Goal: Task Accomplishment & Management: Use online tool/utility

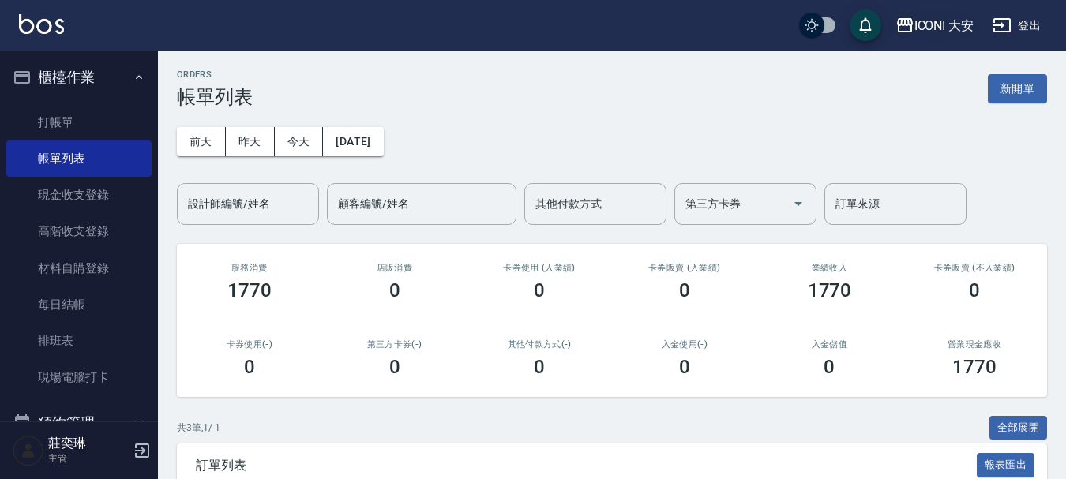
scroll to position [233, 0]
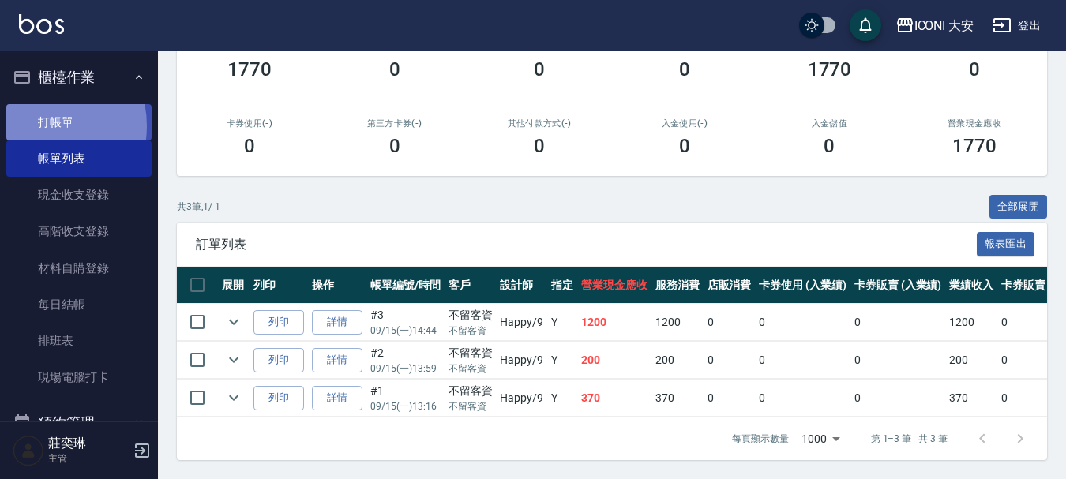
click at [33, 126] on link "打帳單" at bounding box center [78, 122] width 145 height 36
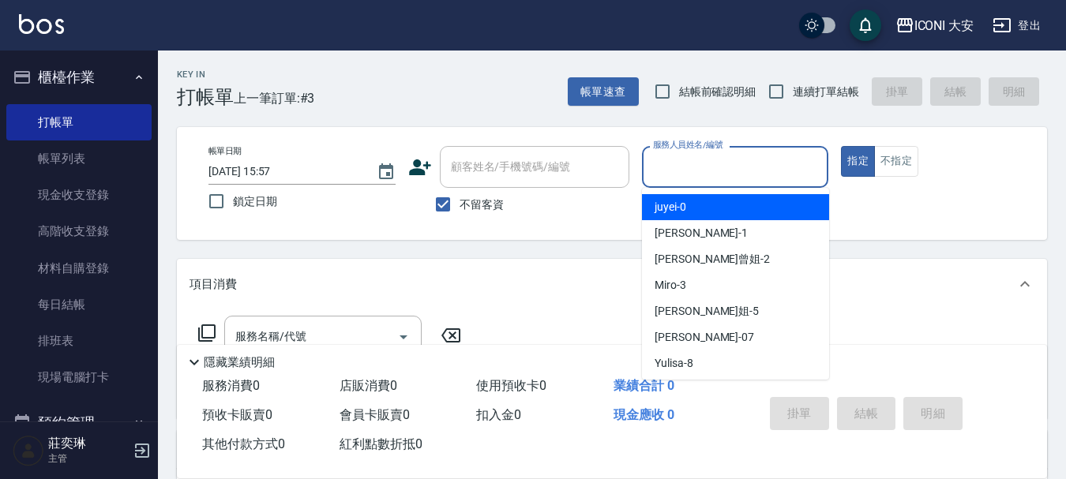
drag, startPoint x: 745, startPoint y: 159, endPoint x: 728, endPoint y: 201, distance: 45.0
click at [745, 160] on input "服務人員姓名/編號" at bounding box center [735, 167] width 173 height 28
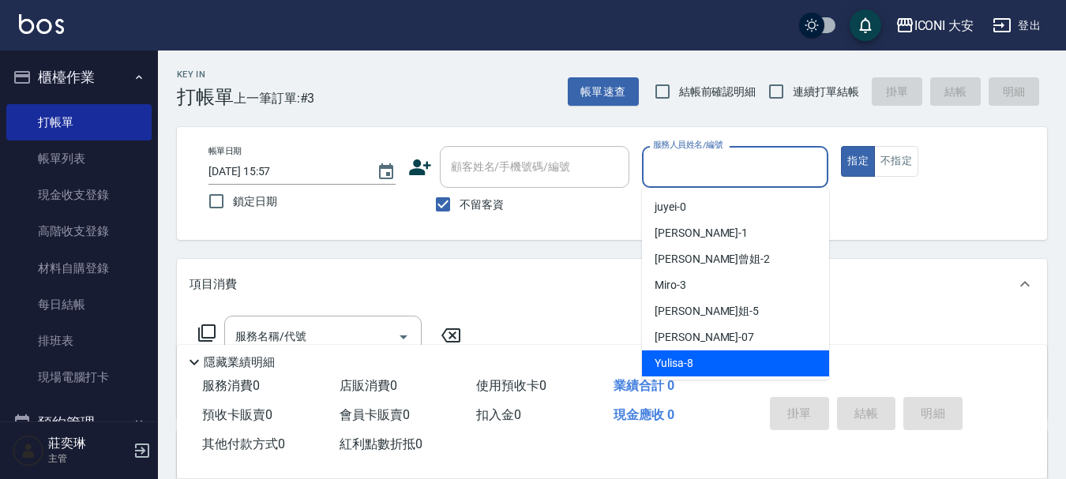
click at [695, 361] on div "Yulisa -8" at bounding box center [735, 364] width 187 height 26
type input "Yulisa-8"
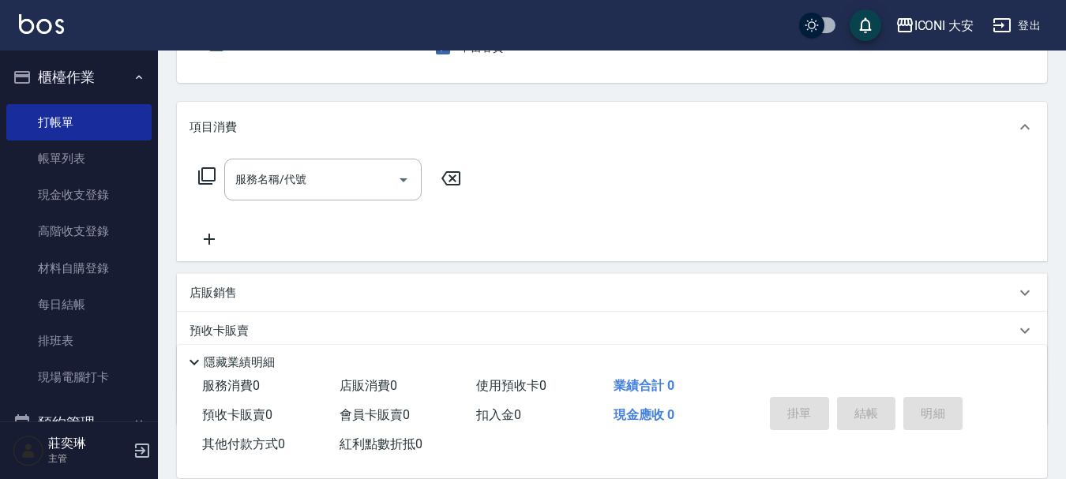
scroll to position [158, 0]
click at [210, 171] on icon at bounding box center [206, 175] width 19 height 19
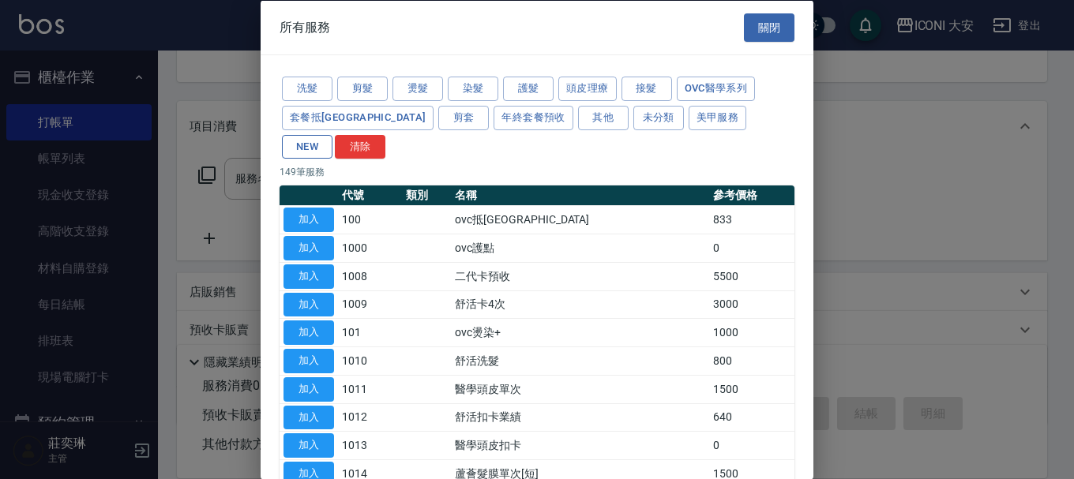
click at [332, 134] on button "NEW" at bounding box center [307, 146] width 51 height 24
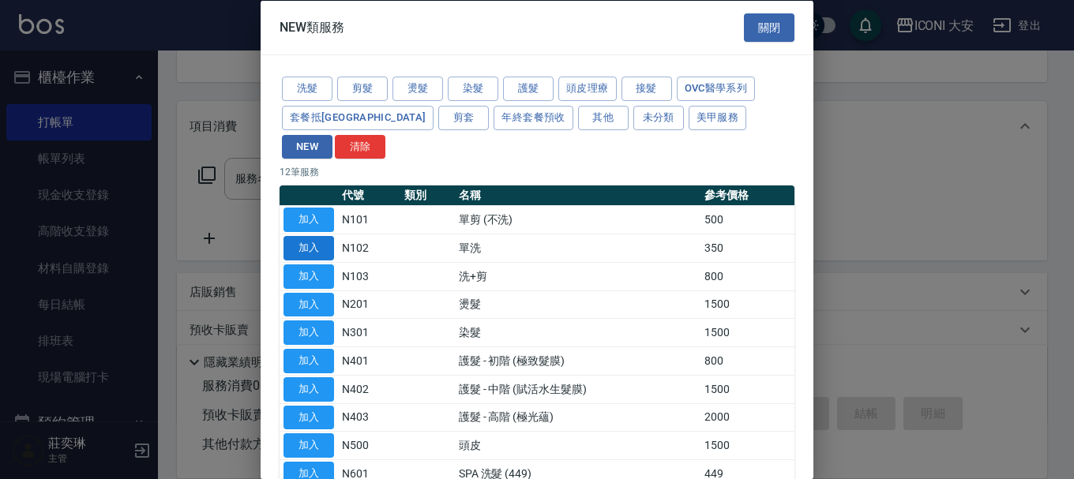
click at [320, 236] on button "加入" at bounding box center [308, 248] width 51 height 24
type input "單洗(N102)"
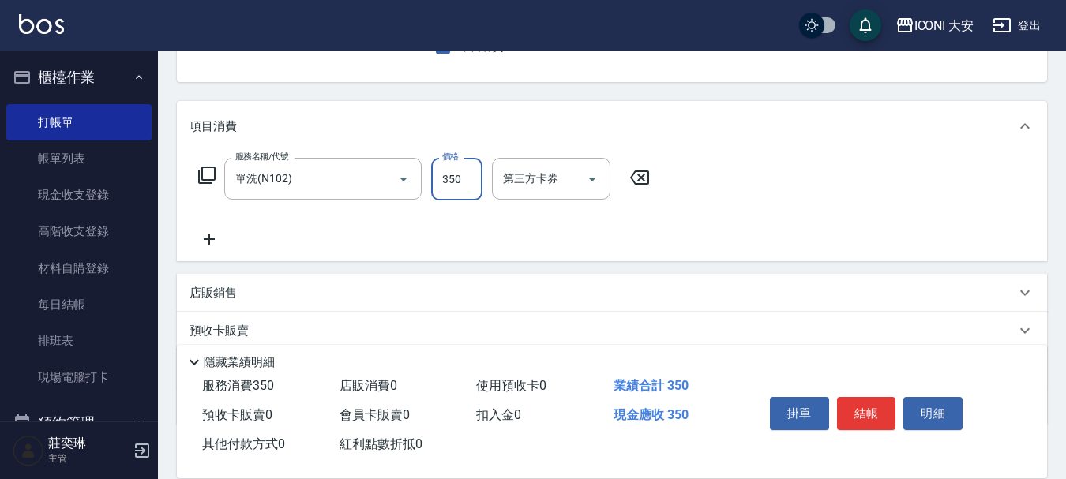
click at [467, 179] on input "350" at bounding box center [456, 179] width 51 height 43
type input "800"
click at [866, 401] on button "結帳" at bounding box center [866, 413] width 59 height 33
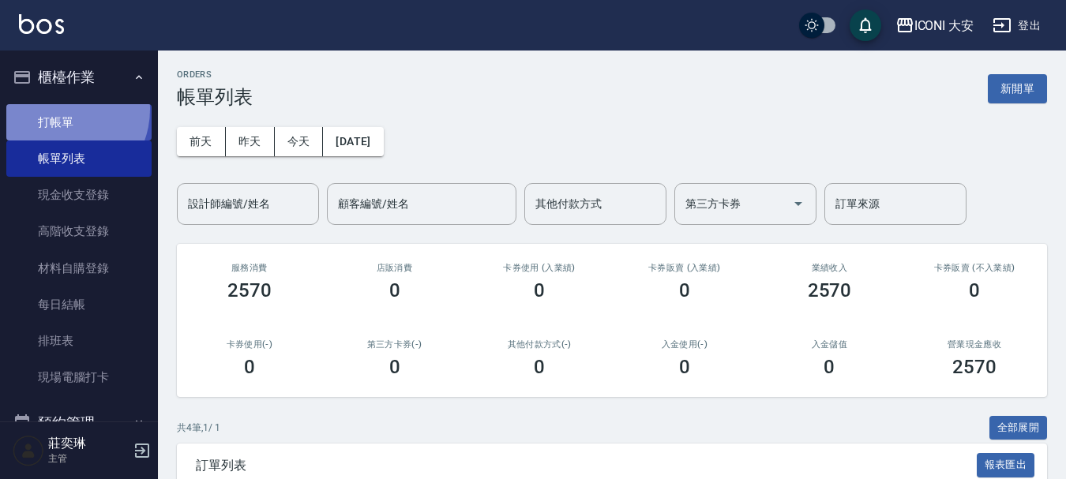
click at [60, 109] on link "打帳單" at bounding box center [78, 122] width 145 height 36
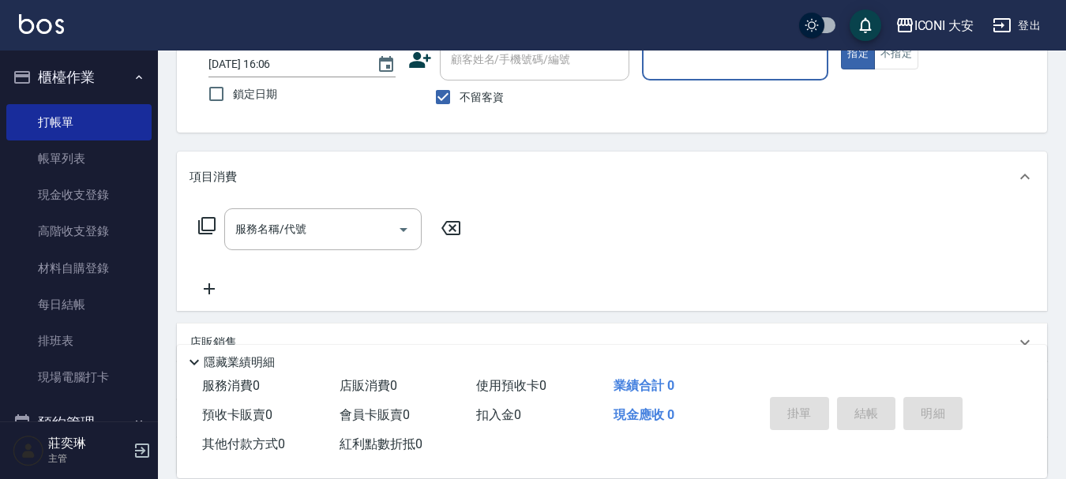
scroll to position [255, 0]
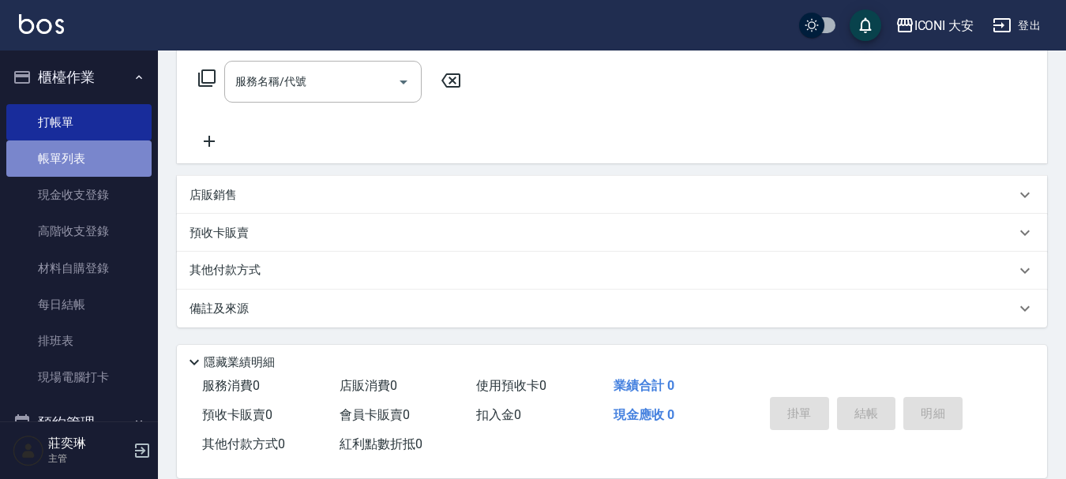
click at [83, 163] on link "帳單列表" at bounding box center [78, 159] width 145 height 36
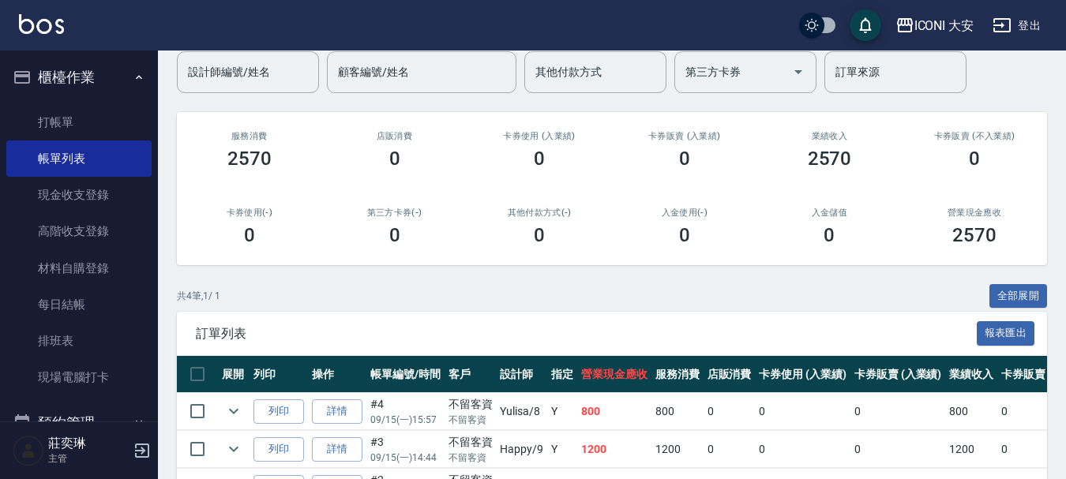
scroll to position [271, 0]
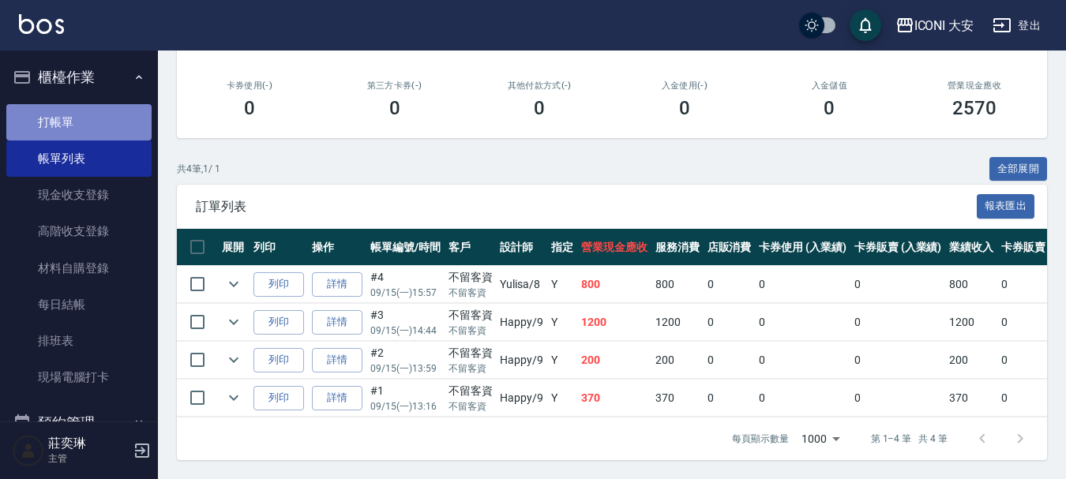
click at [93, 126] on link "打帳單" at bounding box center [78, 122] width 145 height 36
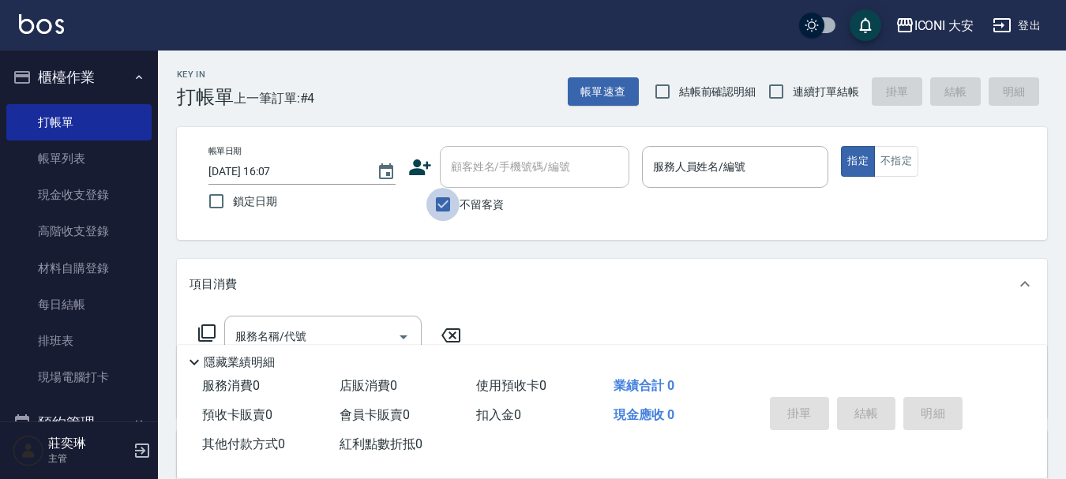
drag, startPoint x: 450, startPoint y: 205, endPoint x: 449, endPoint y: 184, distance: 21.4
click at [449, 205] on input "不留客資" at bounding box center [442, 204] width 33 height 33
checkbox input "false"
click at [456, 181] on input "顧客姓名/手機號碼/編號" at bounding box center [523, 167] width 152 height 28
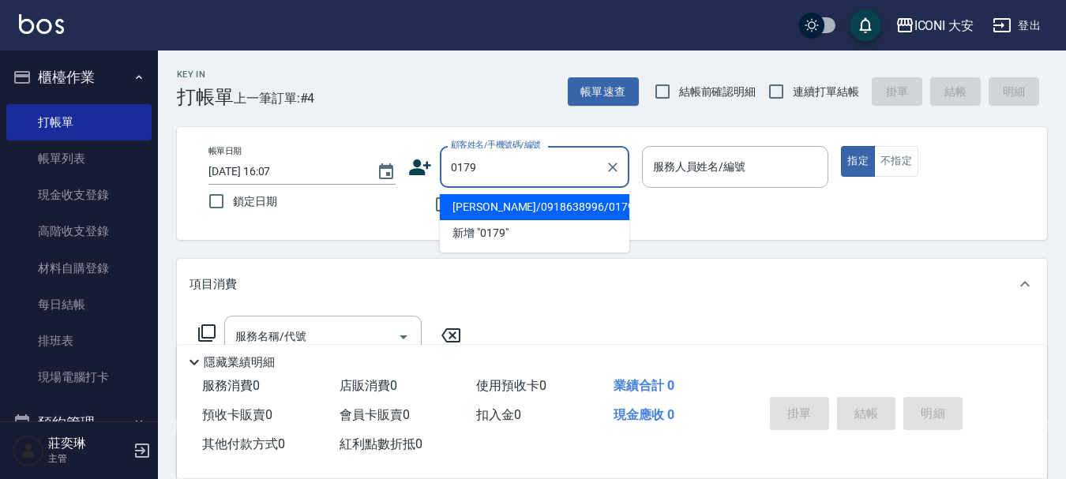
type input "[PERSON_NAME]/0918638996/0179"
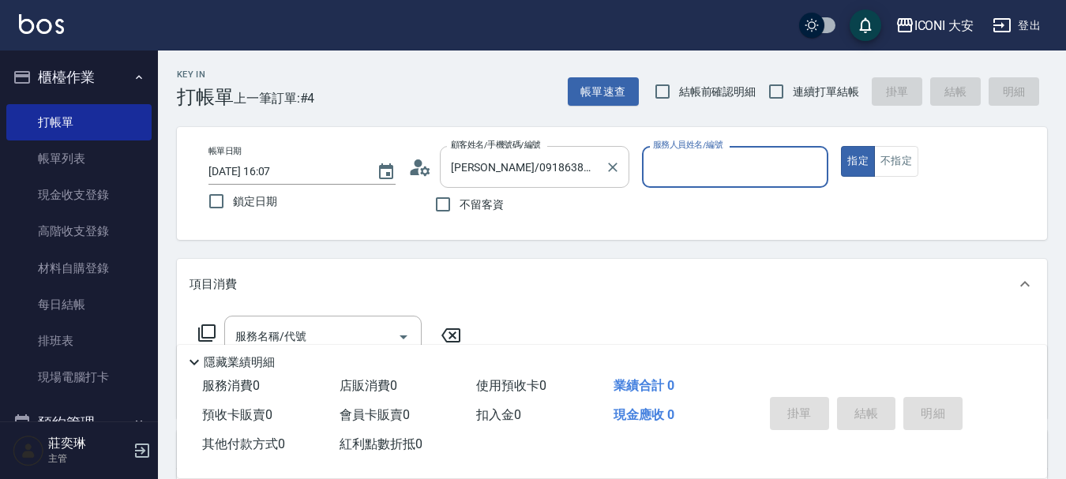
type input "Happy-9"
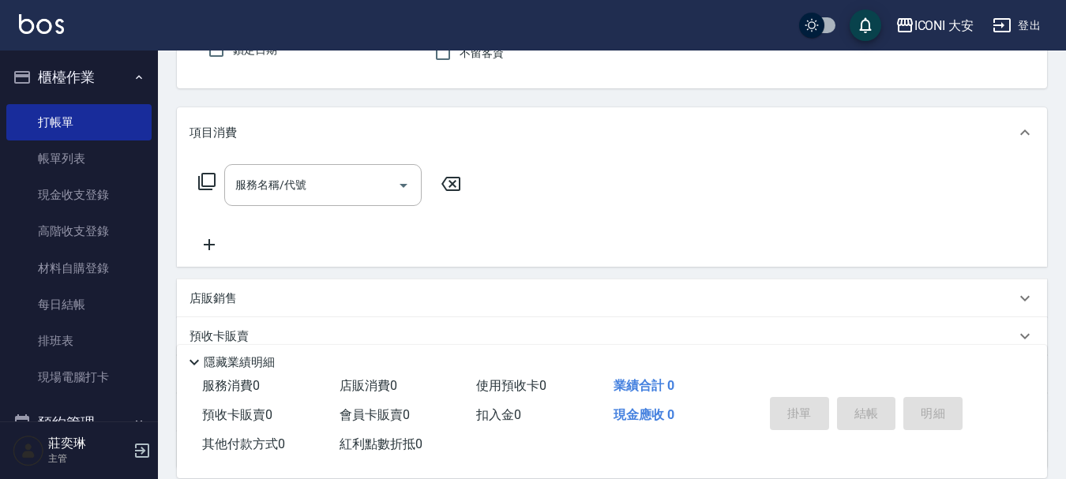
scroll to position [158, 0]
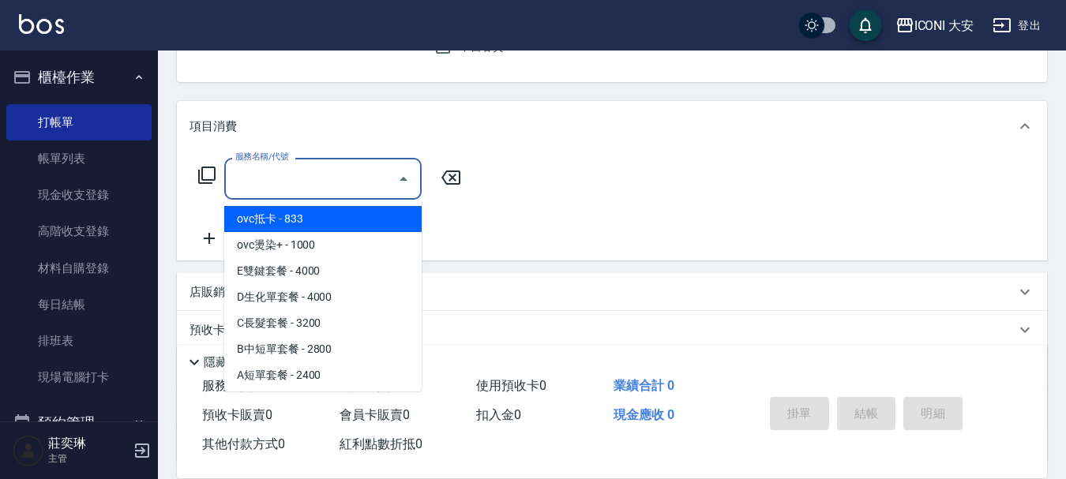
click at [325, 177] on input "服務名稱/代號" at bounding box center [311, 179] width 160 height 28
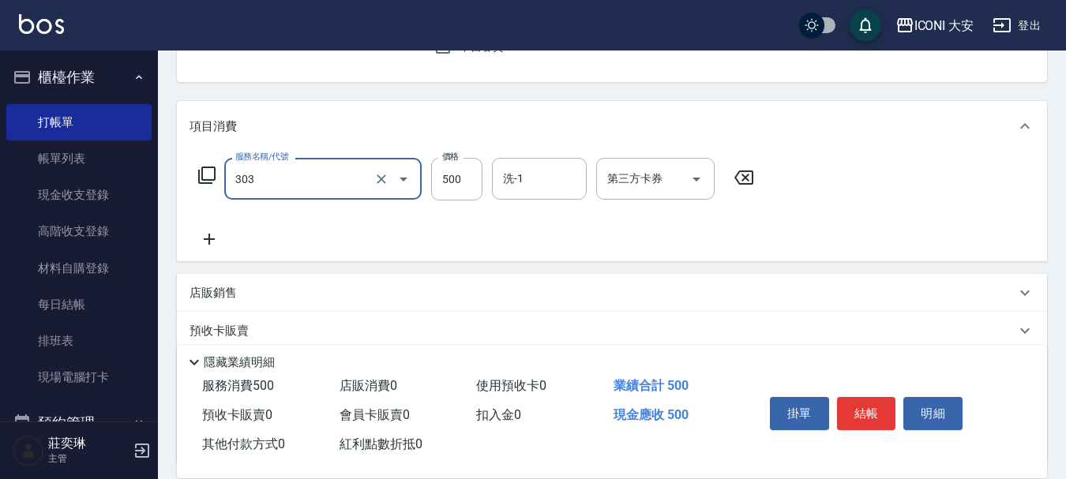
type input "洗+剪優惠(303)"
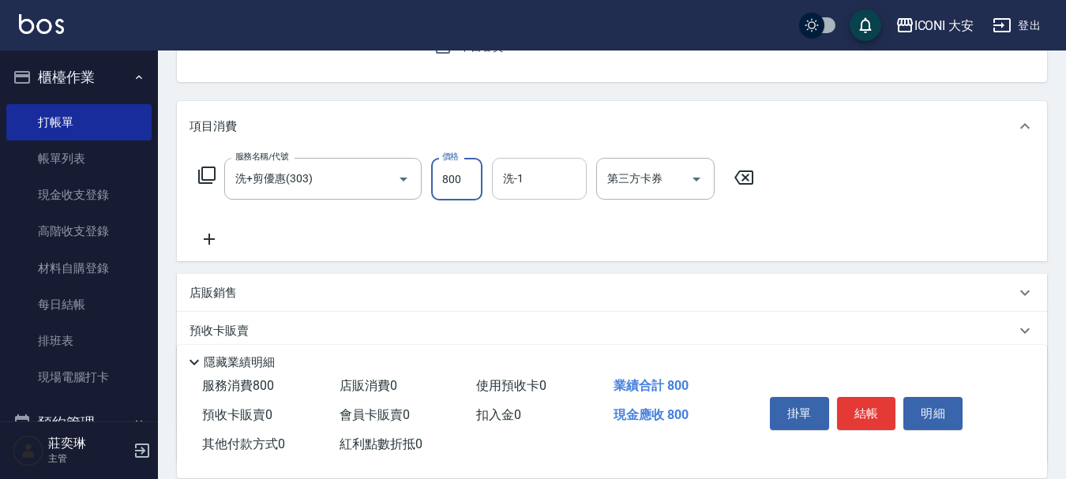
type input "800"
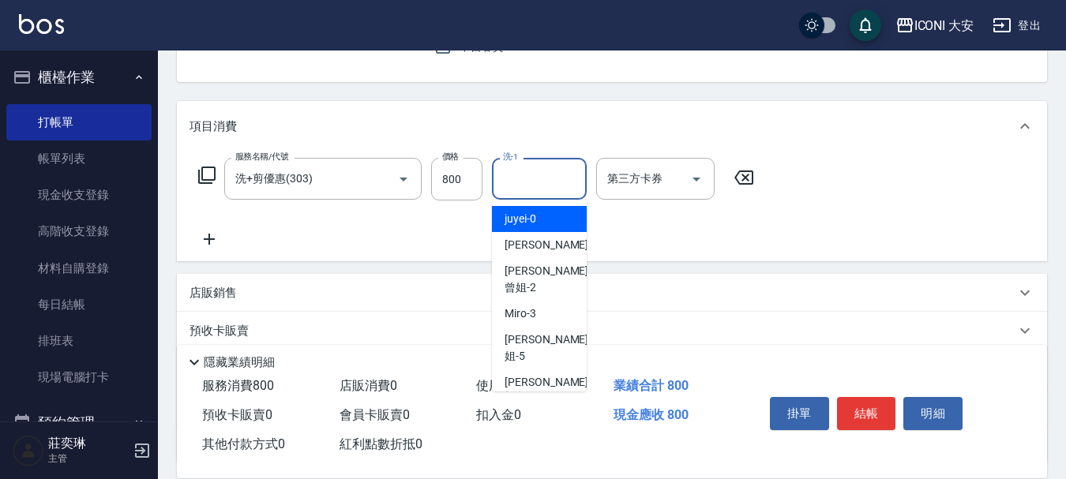
click at [541, 176] on input "洗-1" at bounding box center [539, 179] width 81 height 28
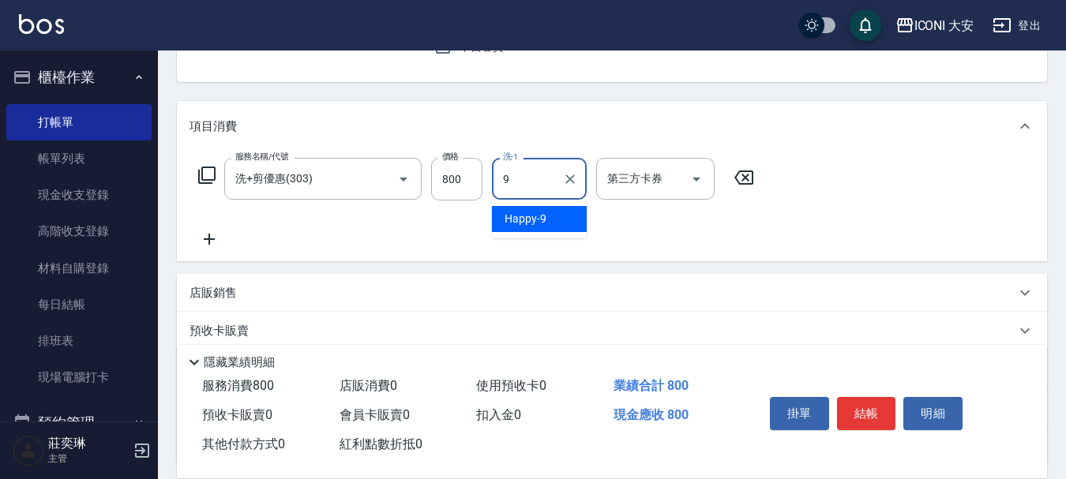
type input "Happy-9"
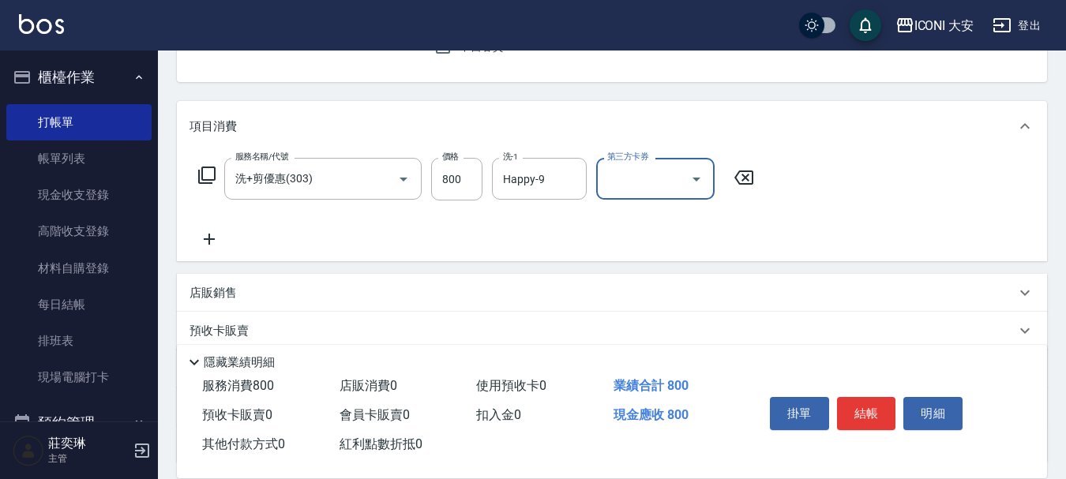
scroll to position [294, 0]
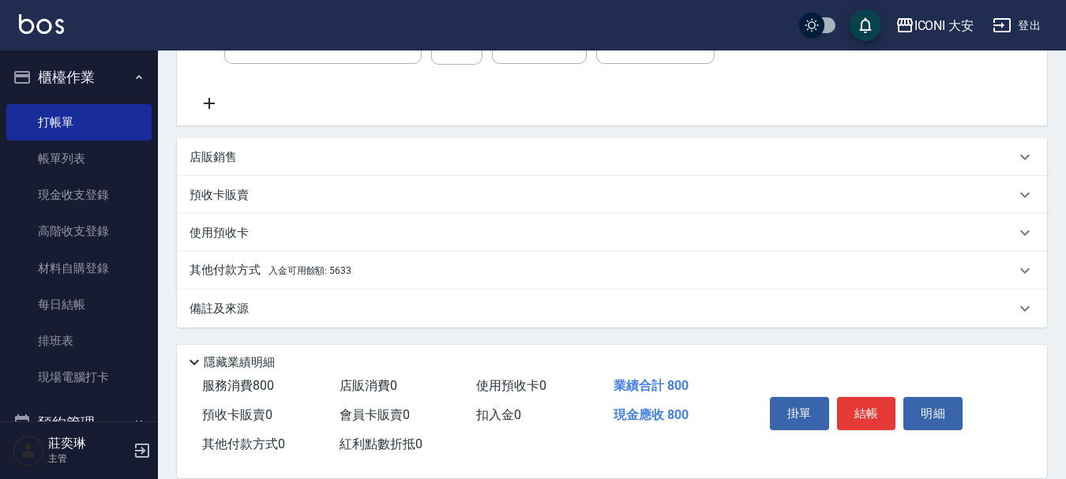
click at [340, 275] on span "入金可用餘額: 5633" at bounding box center [309, 270] width 83 height 11
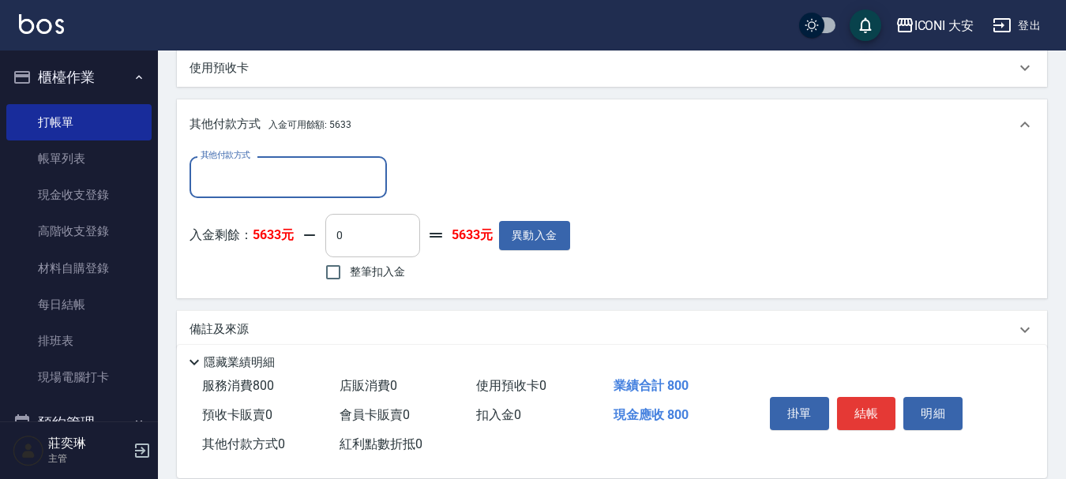
scroll to position [475, 0]
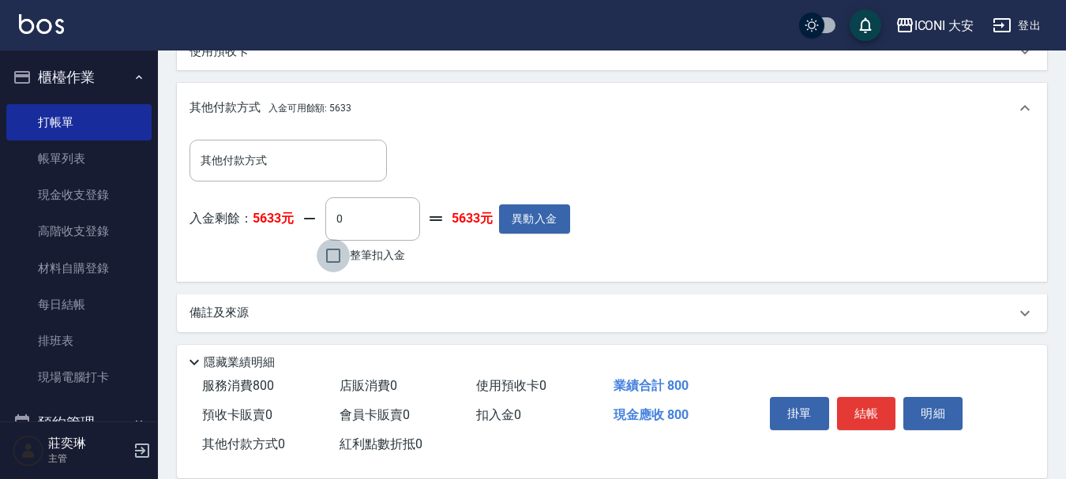
click at [335, 266] on input "整筆扣入金" at bounding box center [333, 255] width 33 height 33
checkbox input "true"
type input "800"
click at [861, 402] on button "結帳" at bounding box center [866, 413] width 59 height 33
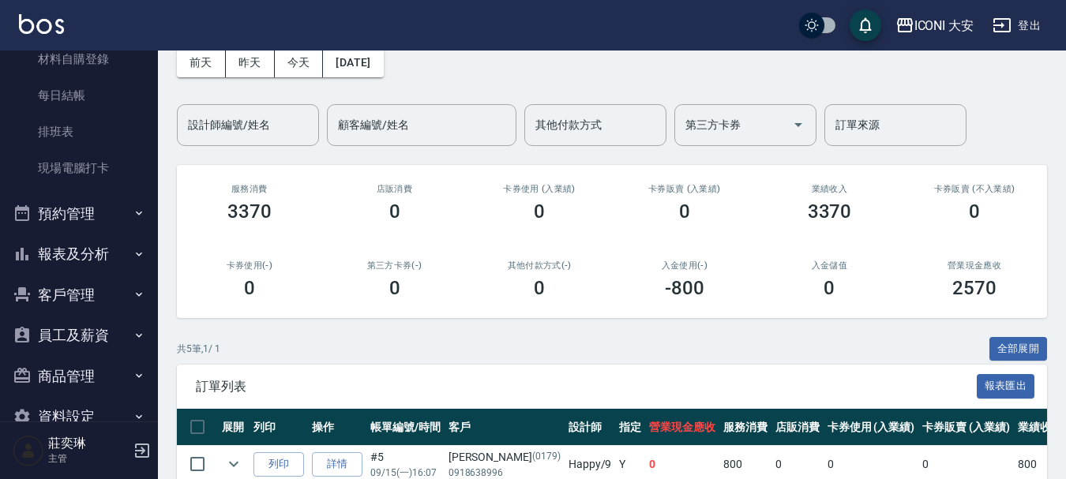
scroll to position [244, 0]
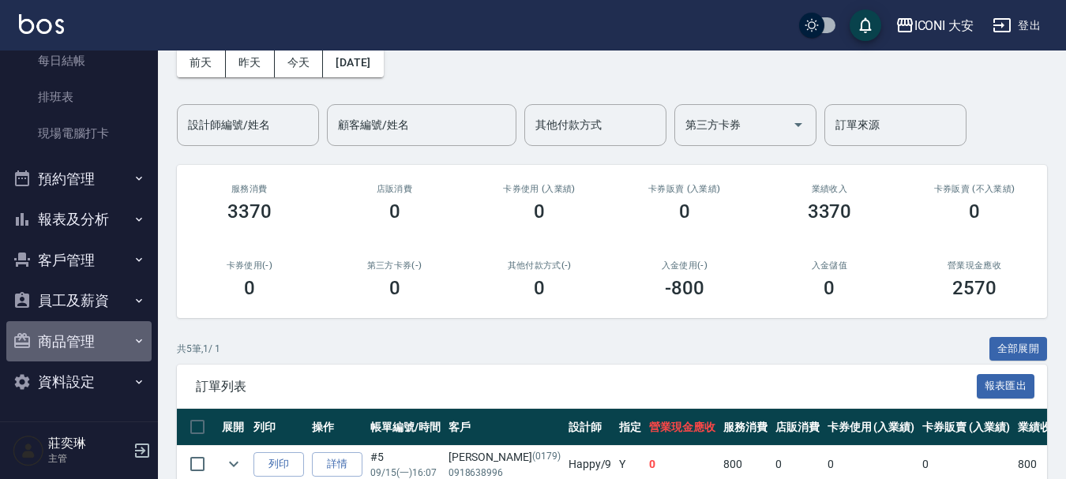
click at [92, 344] on button "商品管理" at bounding box center [78, 341] width 145 height 41
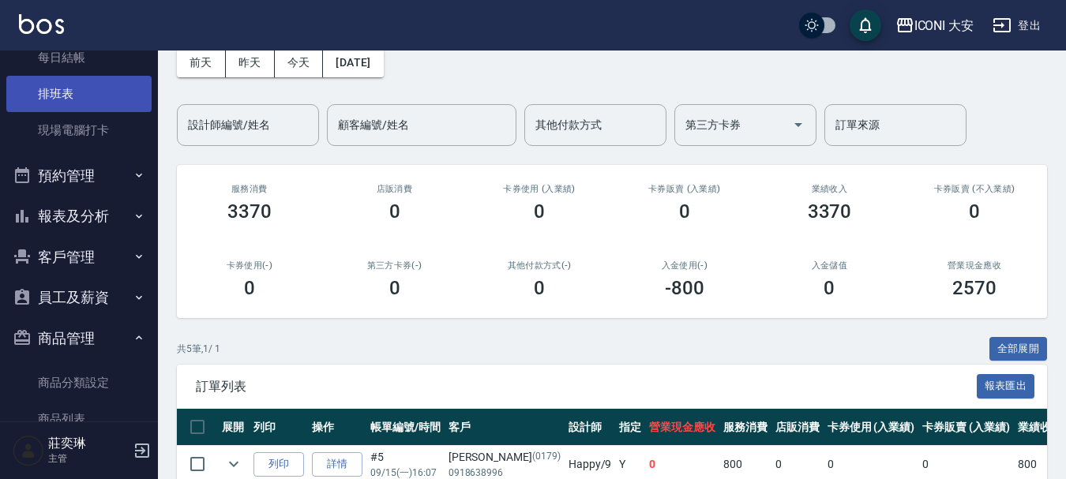
scroll to position [250, 0]
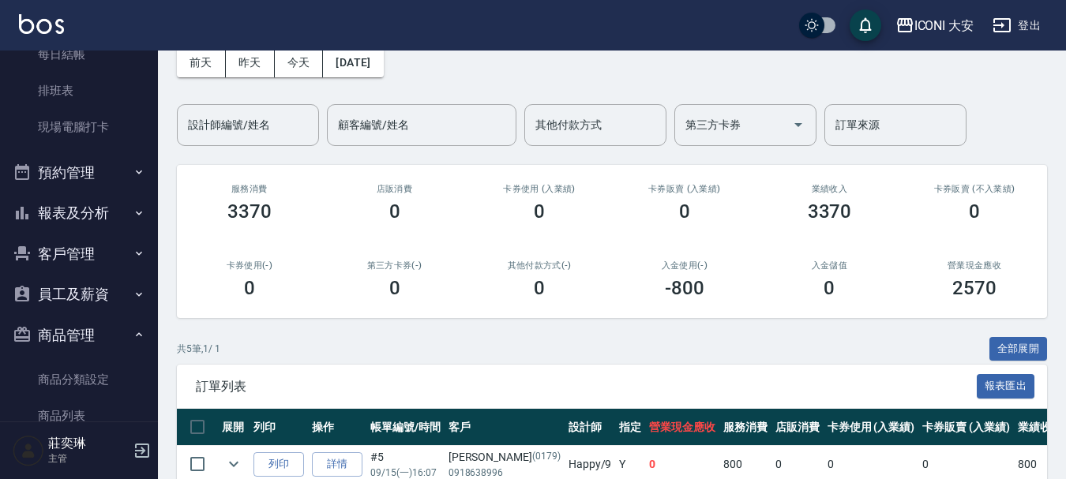
click at [101, 212] on button "報表及分析" at bounding box center [78, 213] width 145 height 41
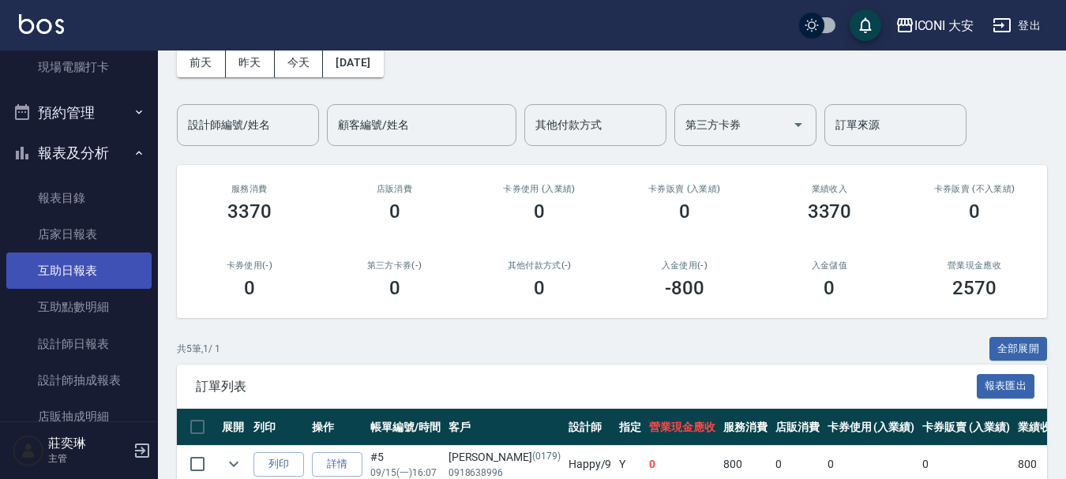
scroll to position [408, 0]
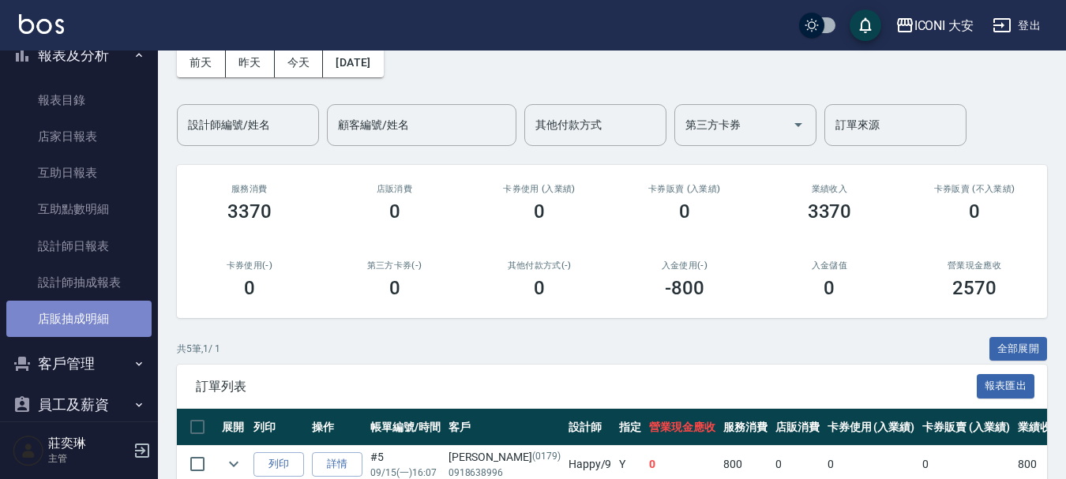
click at [92, 318] on link "店販抽成明細" at bounding box center [78, 319] width 145 height 36
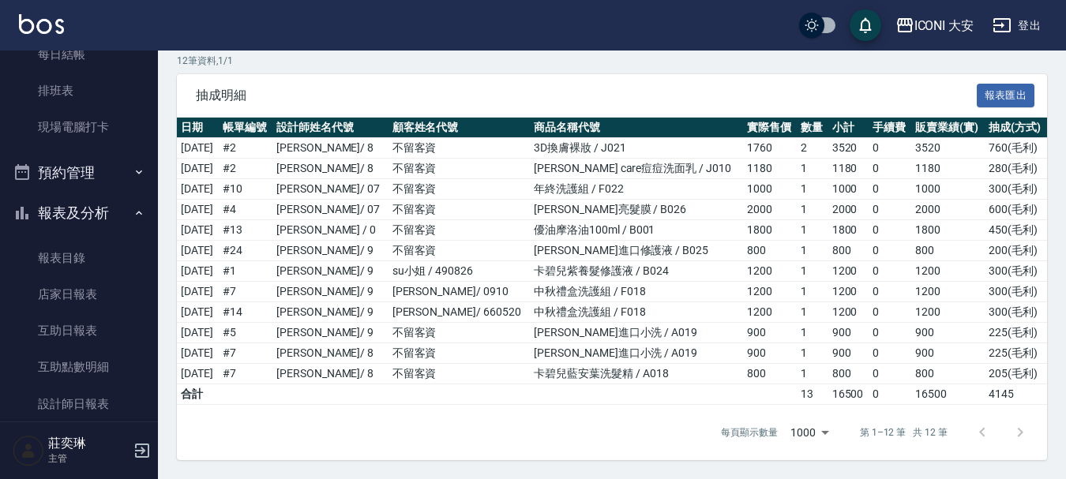
scroll to position [13, 0]
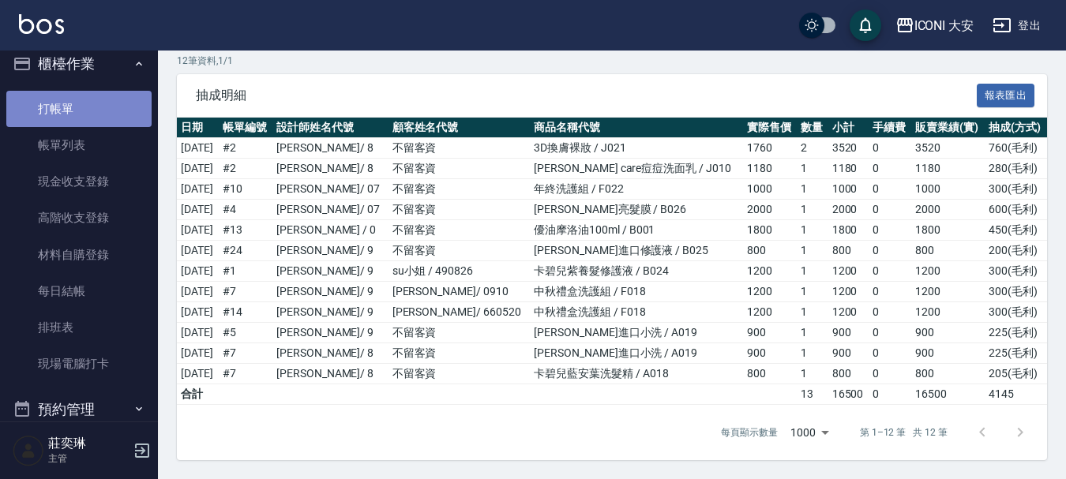
click at [98, 113] on link "打帳單" at bounding box center [78, 109] width 145 height 36
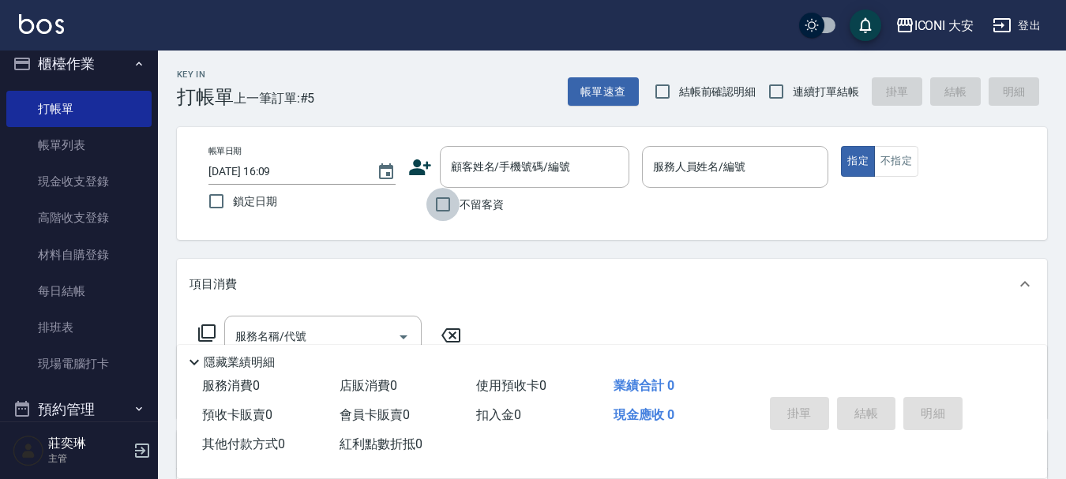
click at [445, 208] on input "不留客資" at bounding box center [442, 204] width 33 height 33
checkbox input "true"
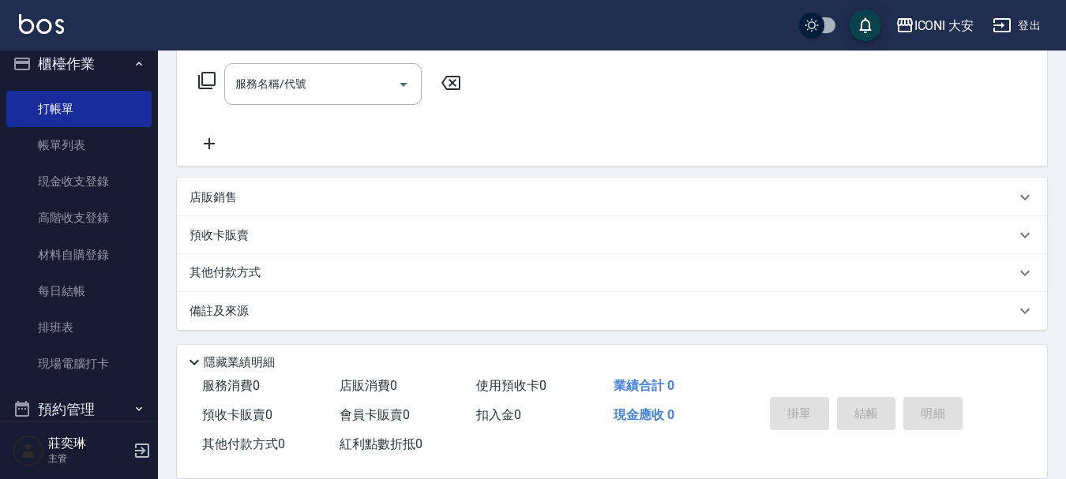
scroll to position [255, 0]
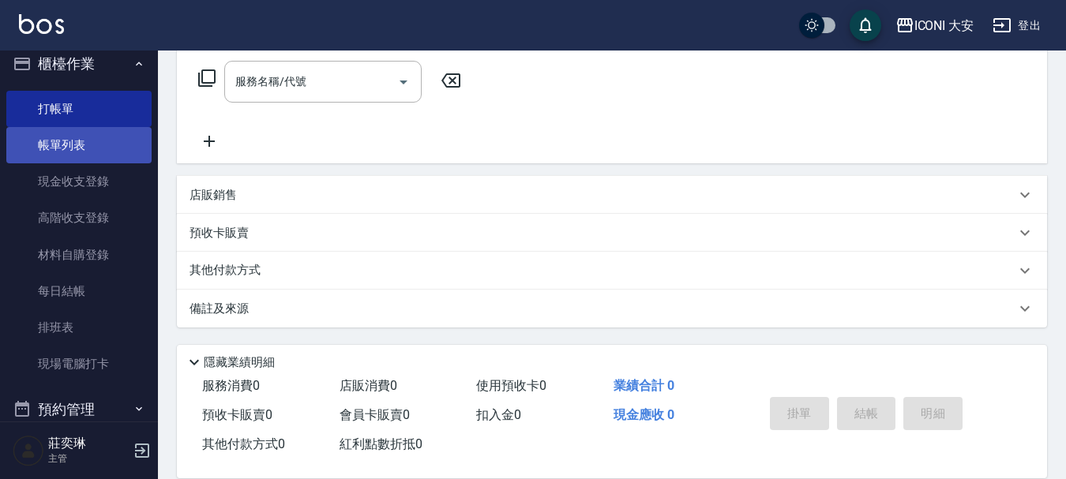
click at [63, 148] on link "帳單列表" at bounding box center [78, 145] width 145 height 36
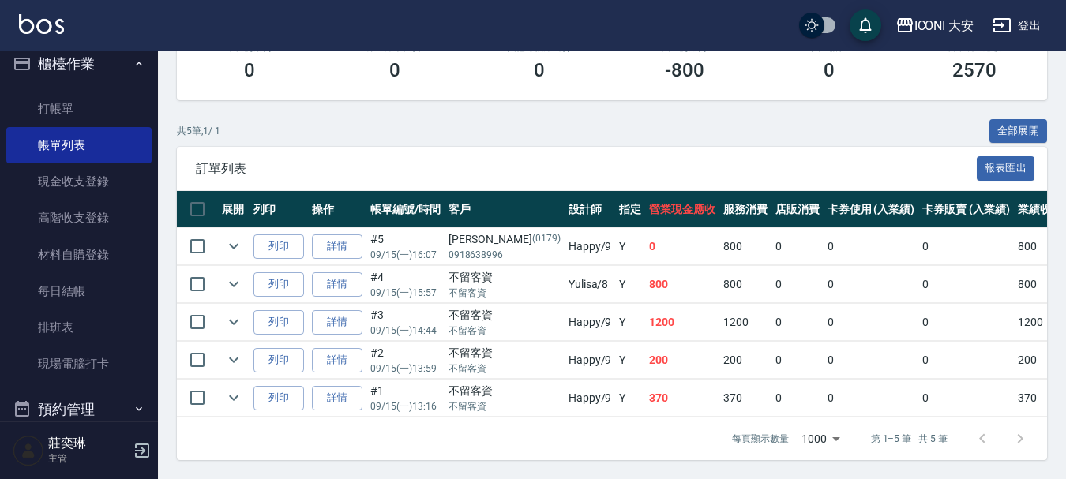
scroll to position [309, 0]
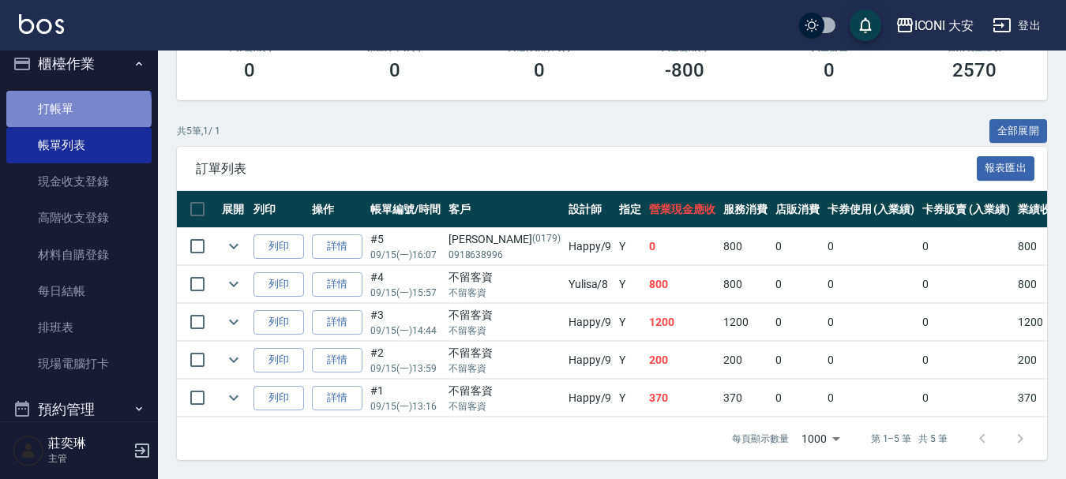
click at [77, 111] on link "打帳單" at bounding box center [78, 109] width 145 height 36
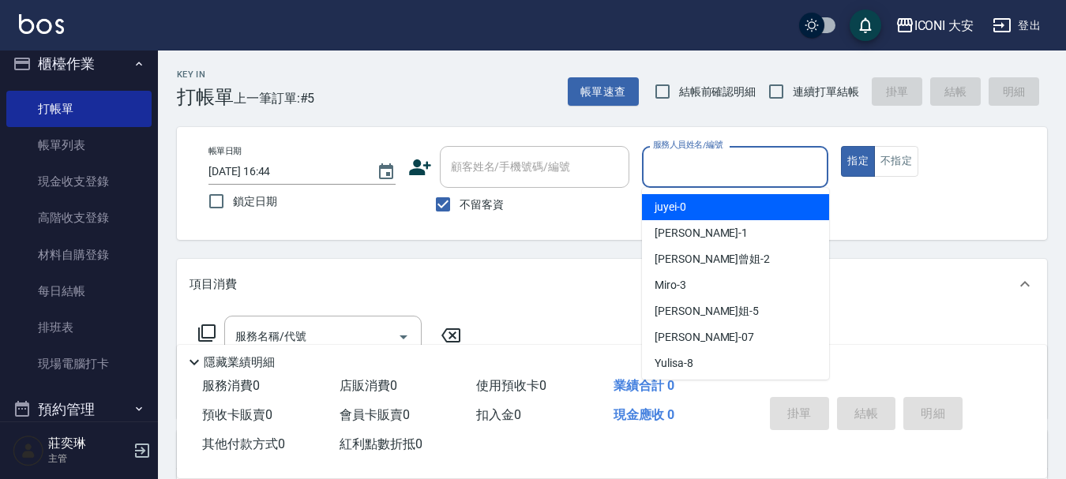
click at [715, 170] on input "服務人員姓名/編號" at bounding box center [735, 167] width 173 height 28
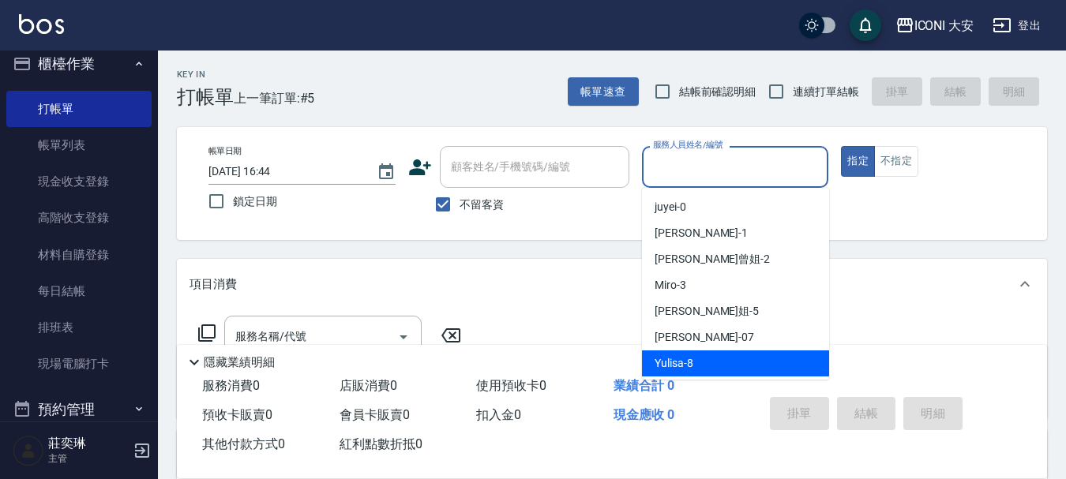
click at [666, 364] on span "Yulisa -8" at bounding box center [674, 363] width 39 height 17
type input "Yulisa-8"
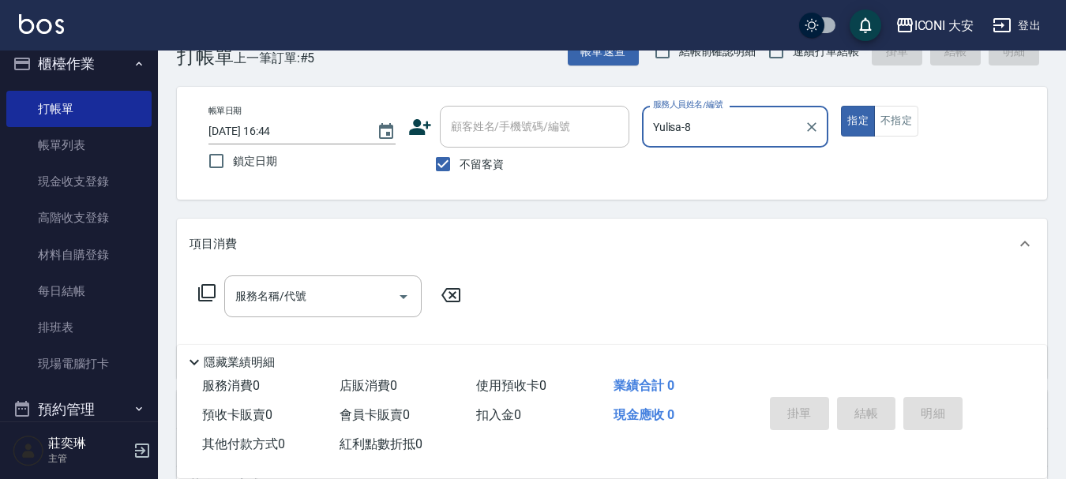
scroll to position [79, 0]
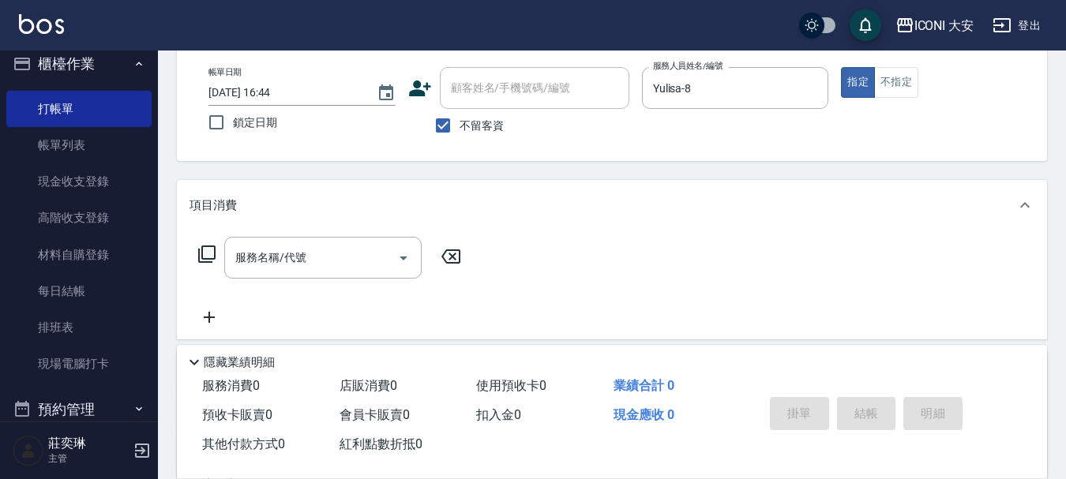
click at [204, 252] on icon at bounding box center [206, 254] width 19 height 19
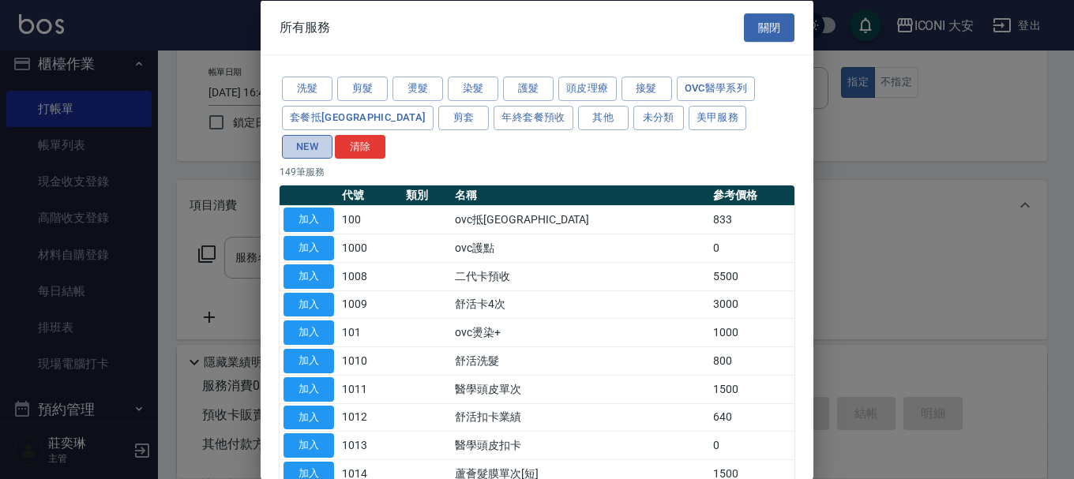
click at [332, 134] on button "NEW" at bounding box center [307, 146] width 51 height 24
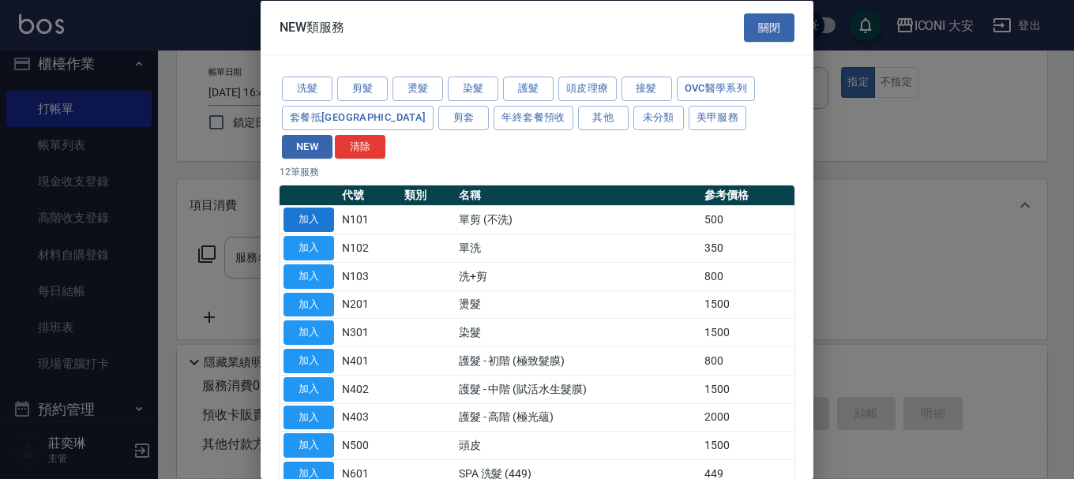
click at [313, 208] on button "加入" at bounding box center [308, 220] width 51 height 24
type input "單剪 (不洗)(N101)"
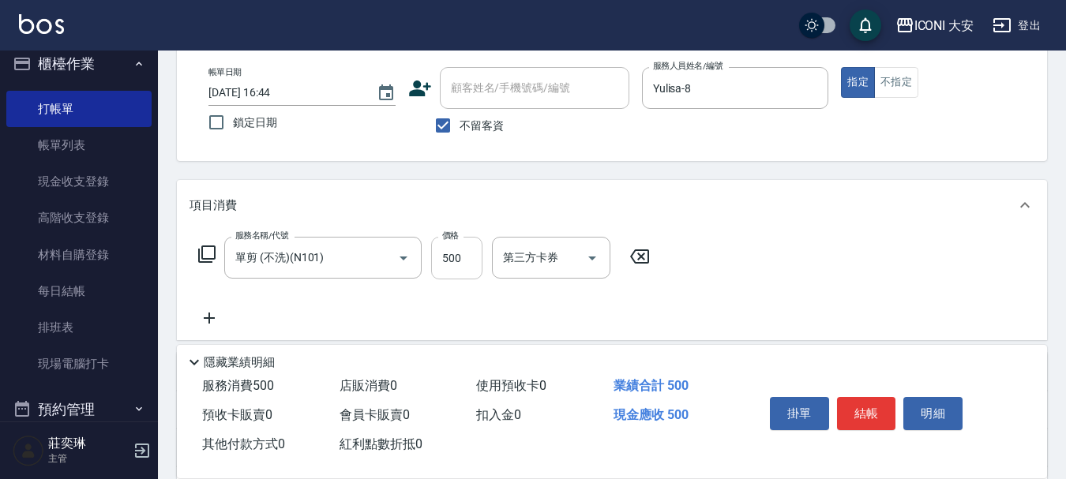
click at [460, 253] on input "500" at bounding box center [456, 258] width 51 height 43
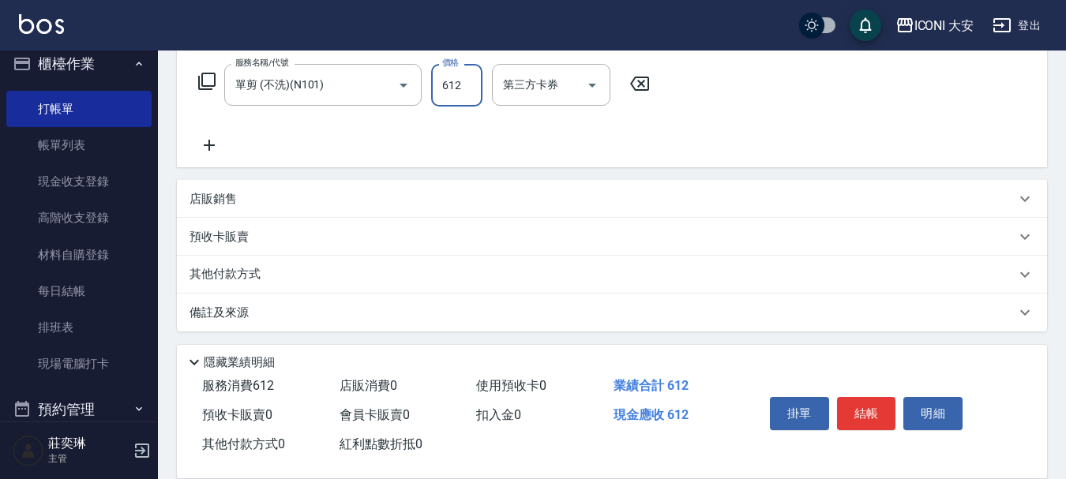
scroll to position [256, 0]
type input "612"
click at [240, 310] on p "備註及來源" at bounding box center [219, 309] width 59 height 17
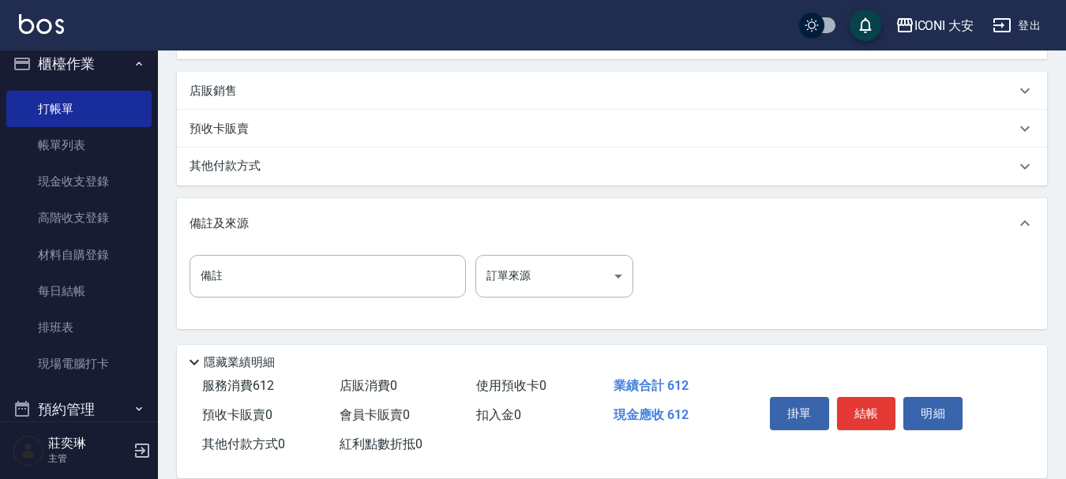
scroll to position [362, 0]
click at [252, 161] on p "其他付款方式" at bounding box center [229, 164] width 79 height 17
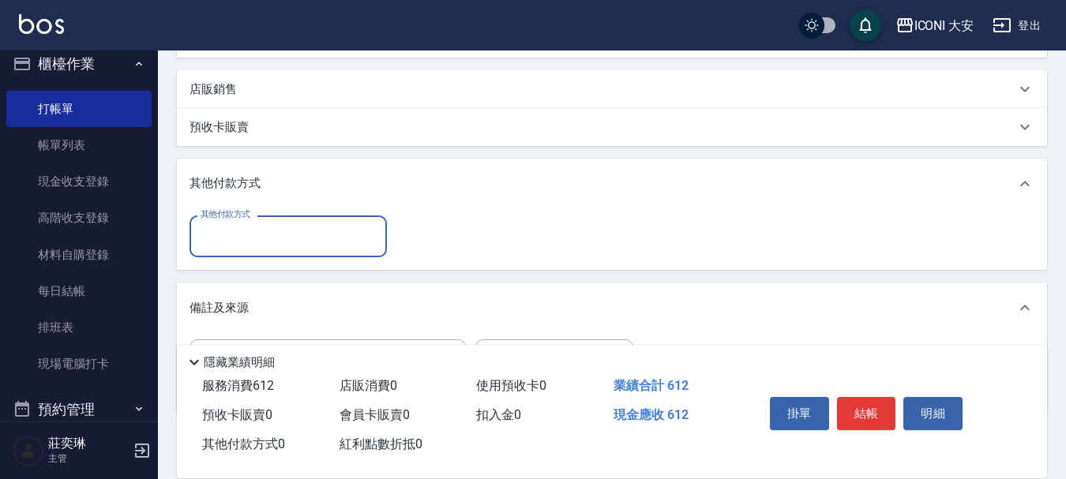
scroll to position [0, 0]
click at [276, 239] on input "其他付款方式" at bounding box center [288, 237] width 183 height 28
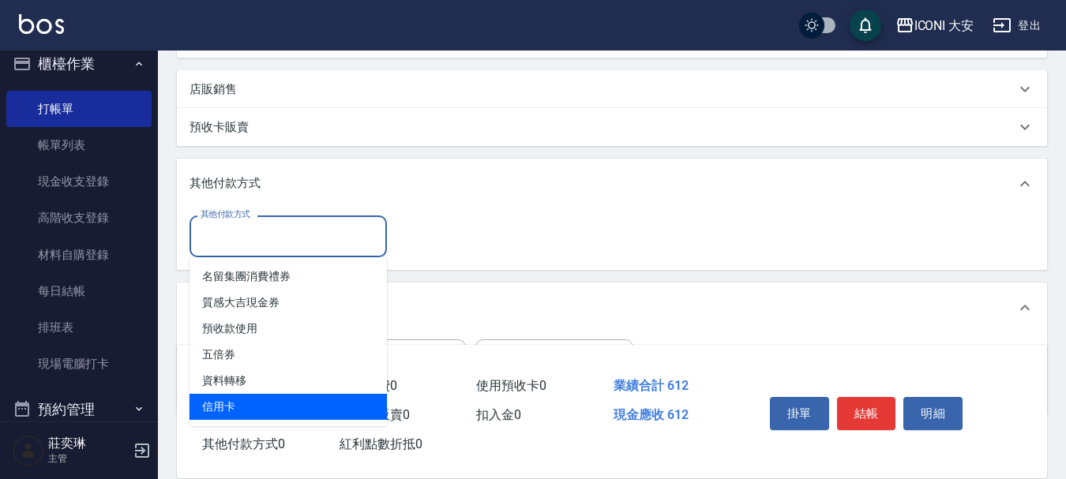
click at [238, 404] on span "信用卡" at bounding box center [288, 407] width 197 height 26
type input "信用卡"
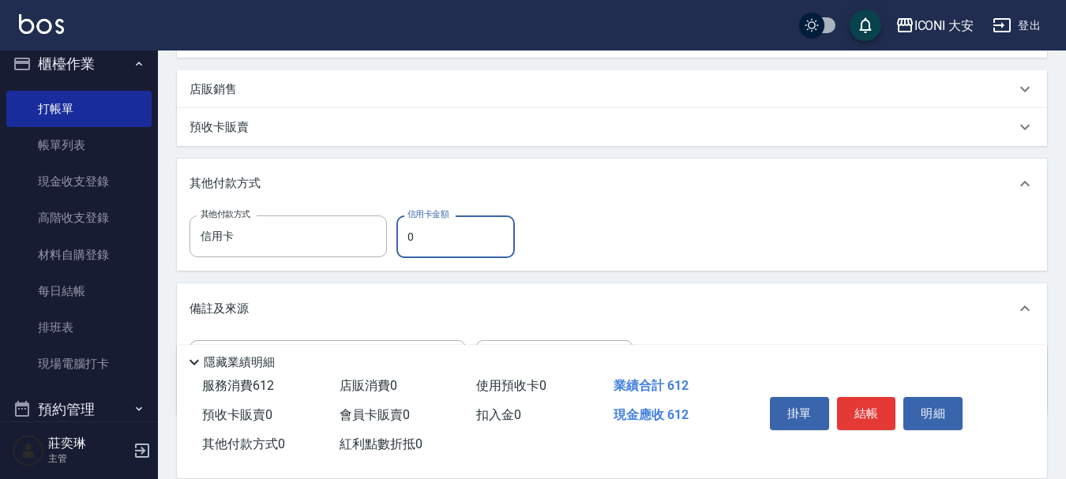
click at [426, 235] on input "0" at bounding box center [455, 237] width 118 height 43
type input "612"
click at [873, 408] on button "結帳" at bounding box center [866, 413] width 59 height 33
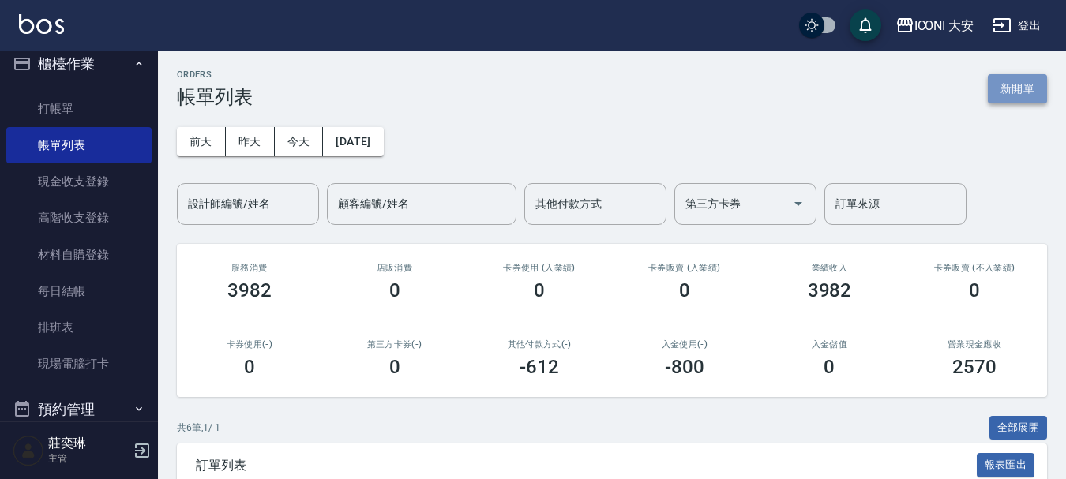
click at [1031, 95] on button "新開單" at bounding box center [1017, 88] width 59 height 29
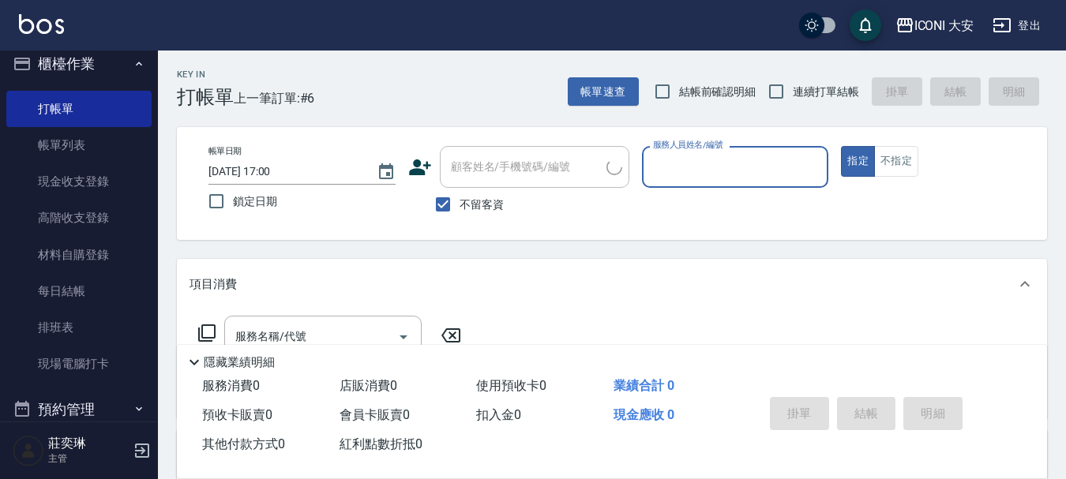
click at [719, 172] on input "服務人員姓名/編號" at bounding box center [735, 167] width 173 height 28
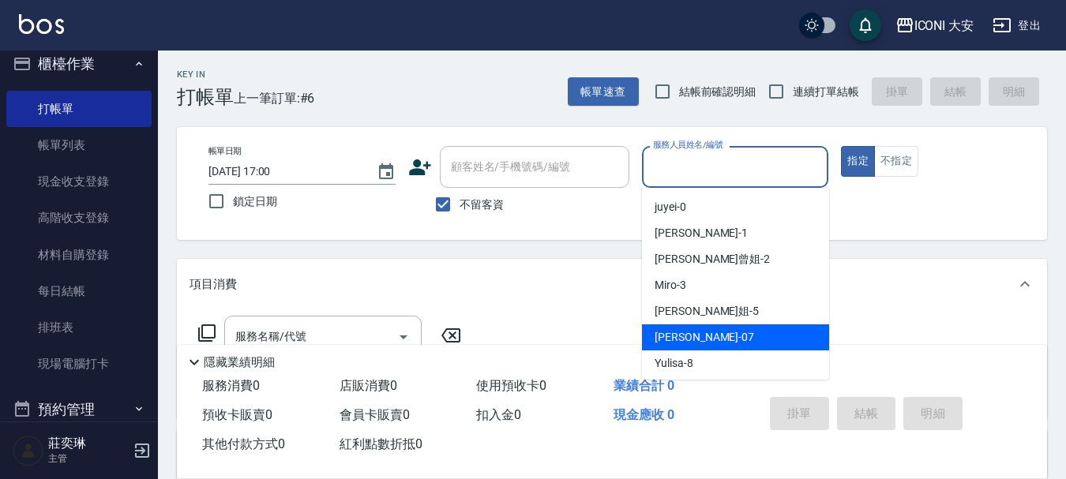
click at [771, 328] on div "[PERSON_NAME] -07" at bounding box center [735, 338] width 187 height 26
type input "[PERSON_NAME]-07"
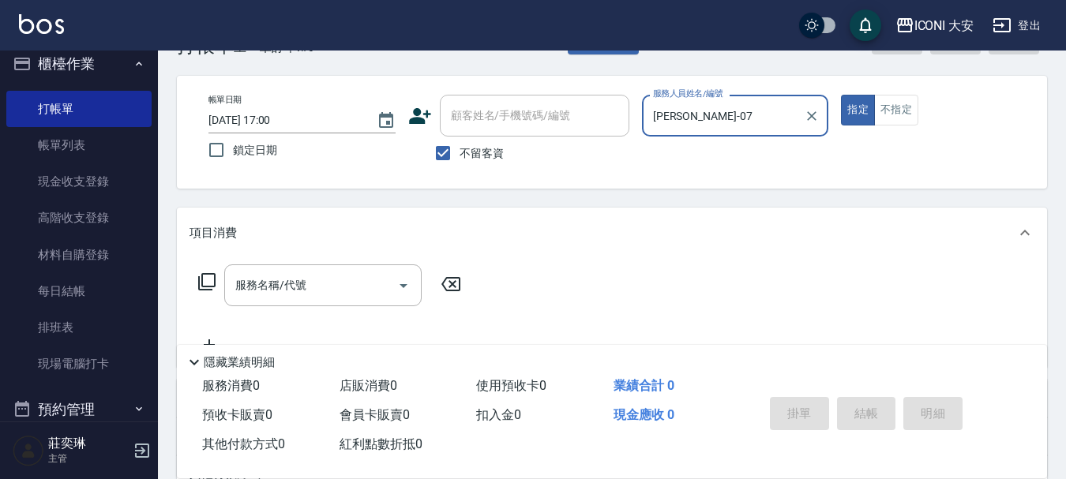
scroll to position [79, 0]
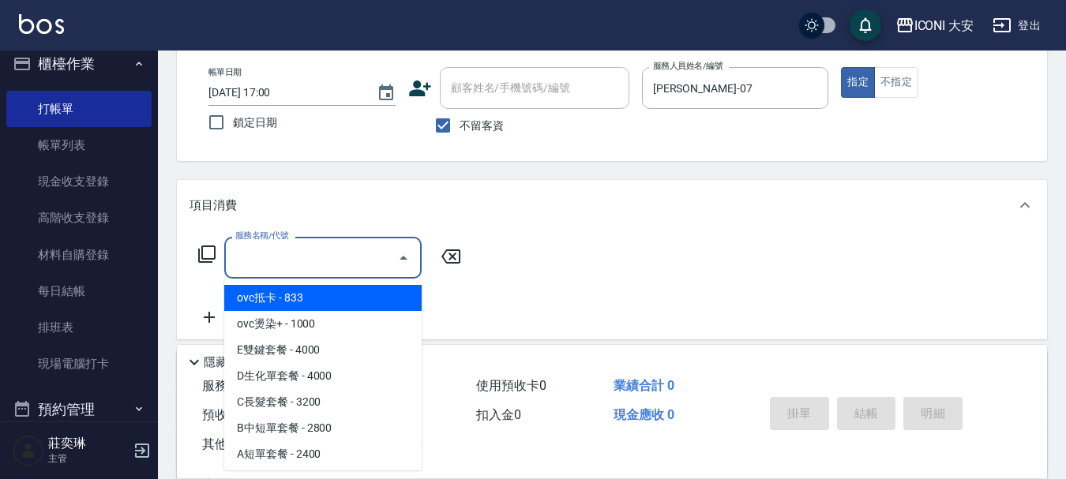
click at [355, 252] on input "服務名稱/代號" at bounding box center [311, 258] width 160 height 28
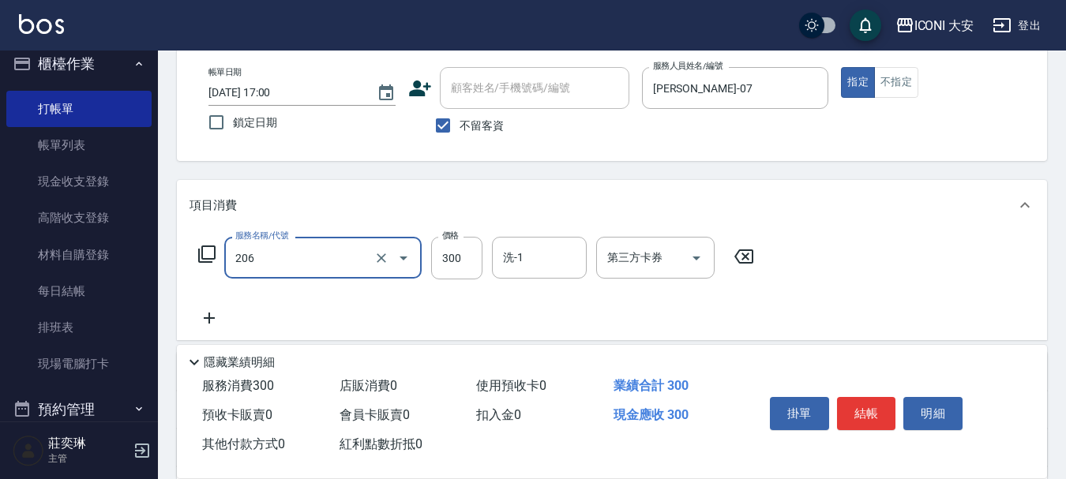
type input "洗髮(206)"
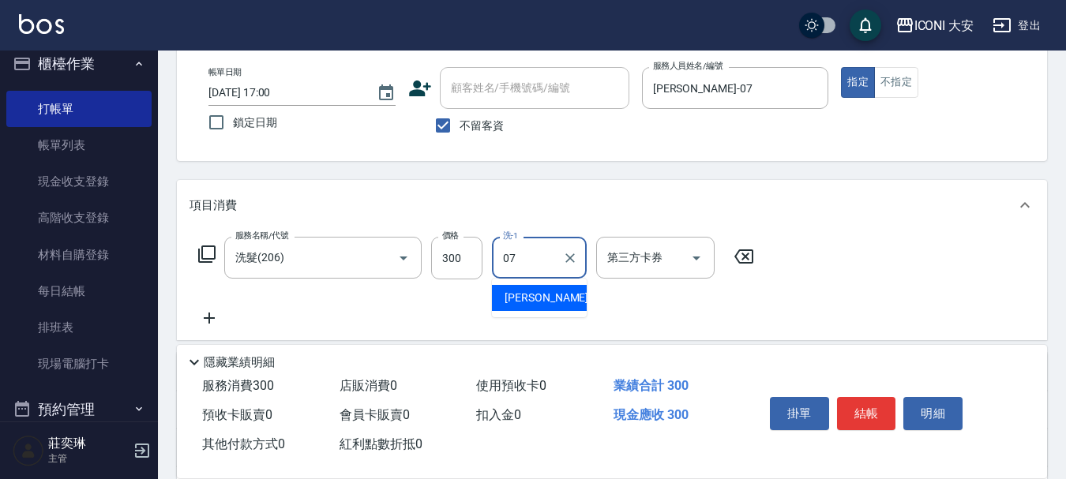
type input "[PERSON_NAME]-07"
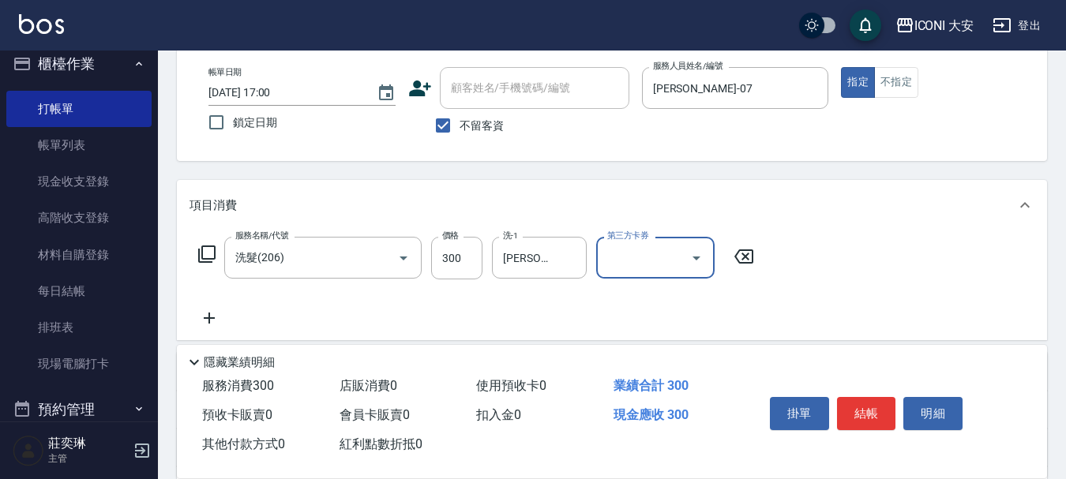
click at [207, 318] on icon at bounding box center [209, 318] width 11 height 11
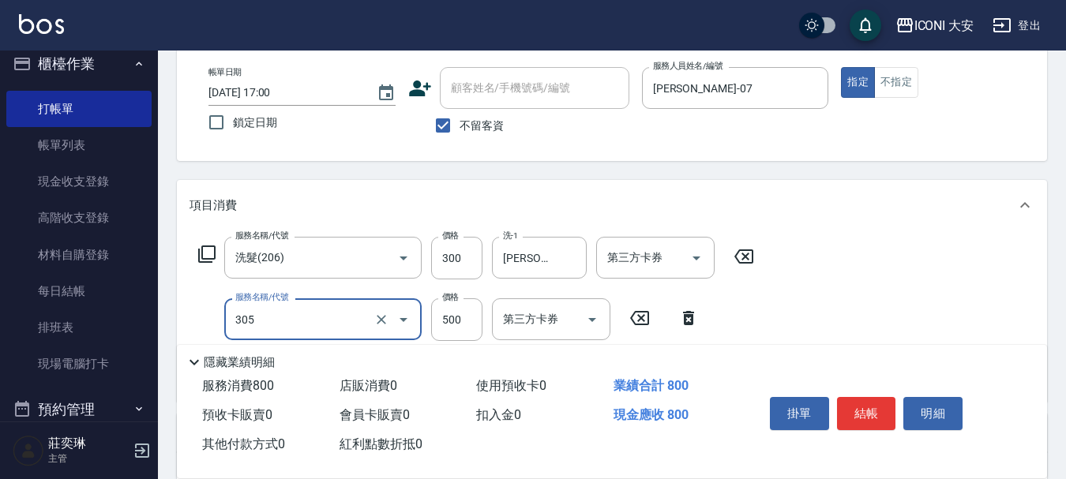
type input "剪髮(305)"
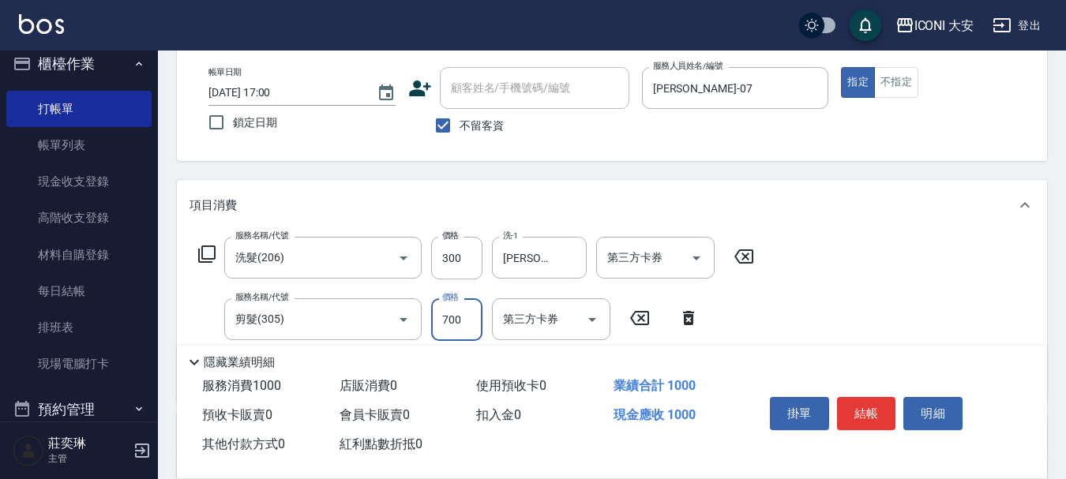
type input "700"
click at [869, 405] on button "結帳" at bounding box center [866, 413] width 59 height 33
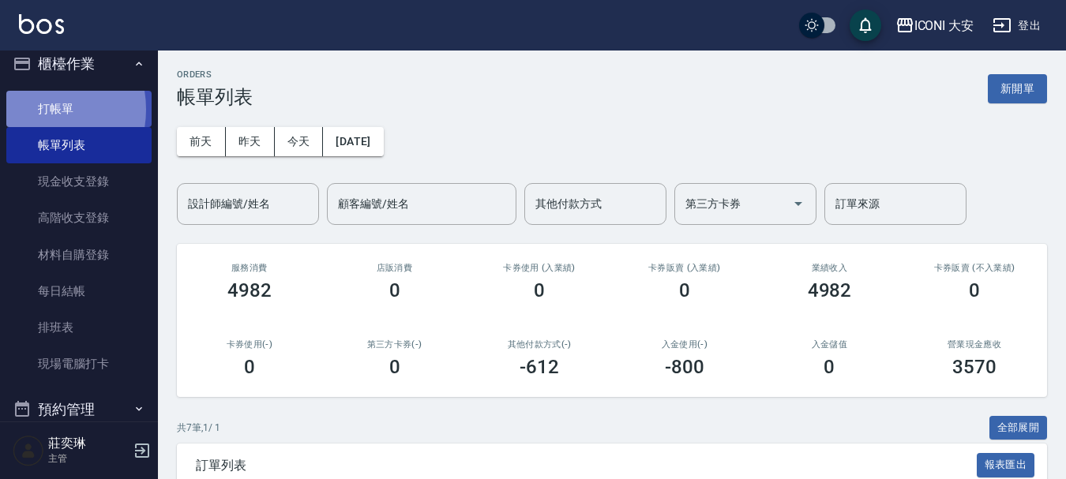
click at [36, 109] on link "打帳單" at bounding box center [78, 109] width 145 height 36
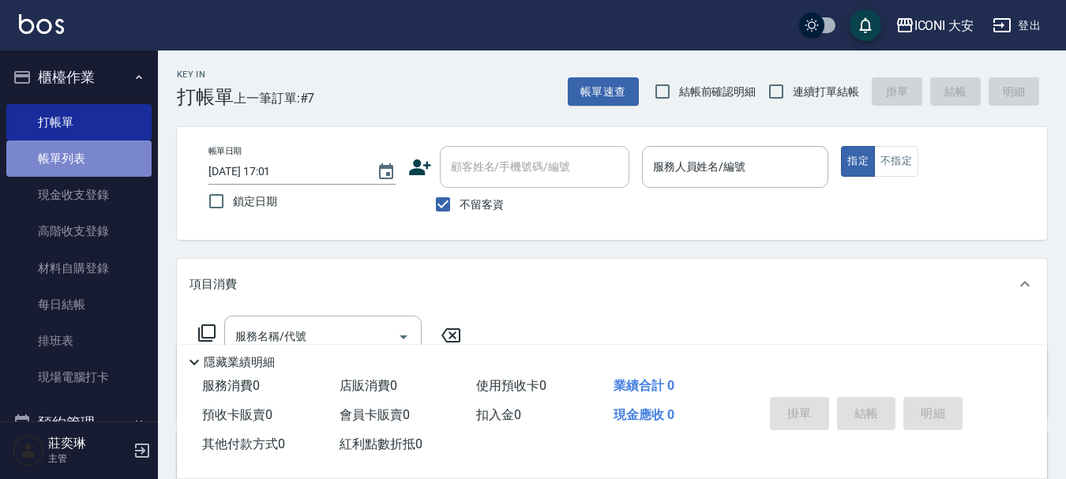
click at [88, 156] on link "帳單列表" at bounding box center [78, 159] width 145 height 36
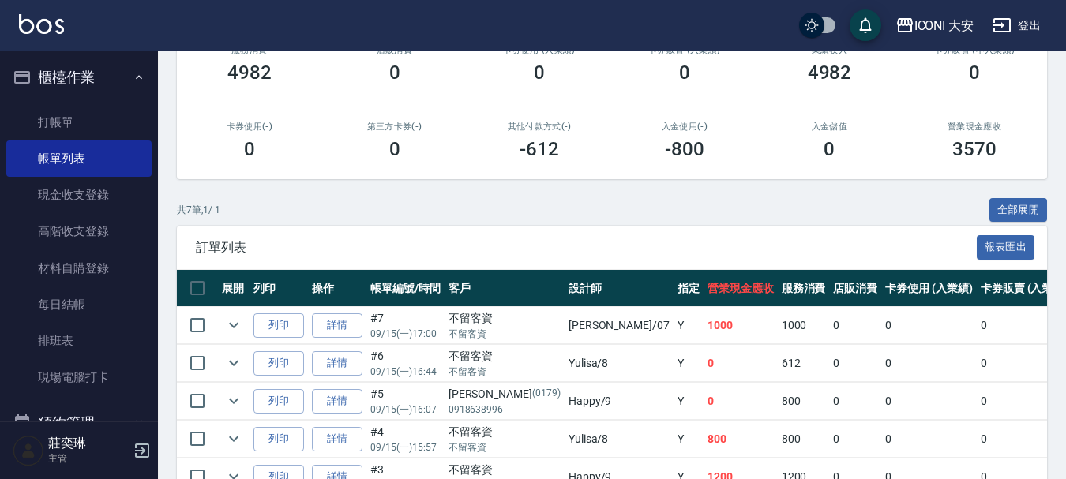
scroll to position [385, 0]
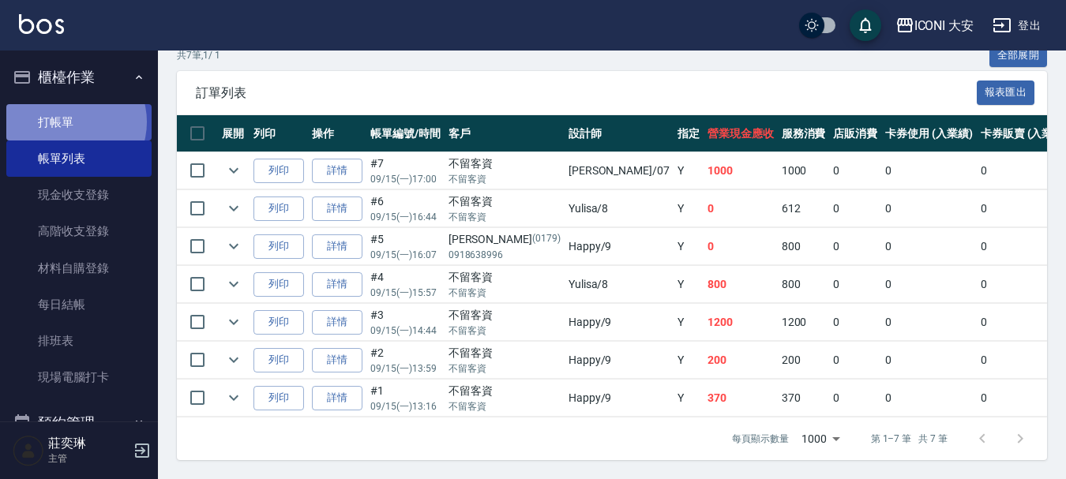
click at [72, 122] on link "打帳單" at bounding box center [78, 122] width 145 height 36
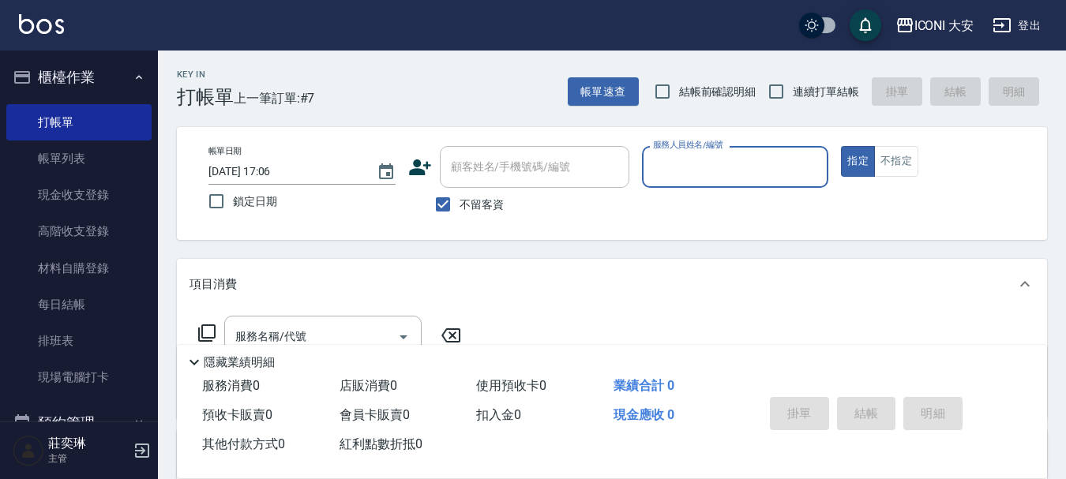
click at [763, 174] on input "服務人員姓名/編號" at bounding box center [735, 167] width 173 height 28
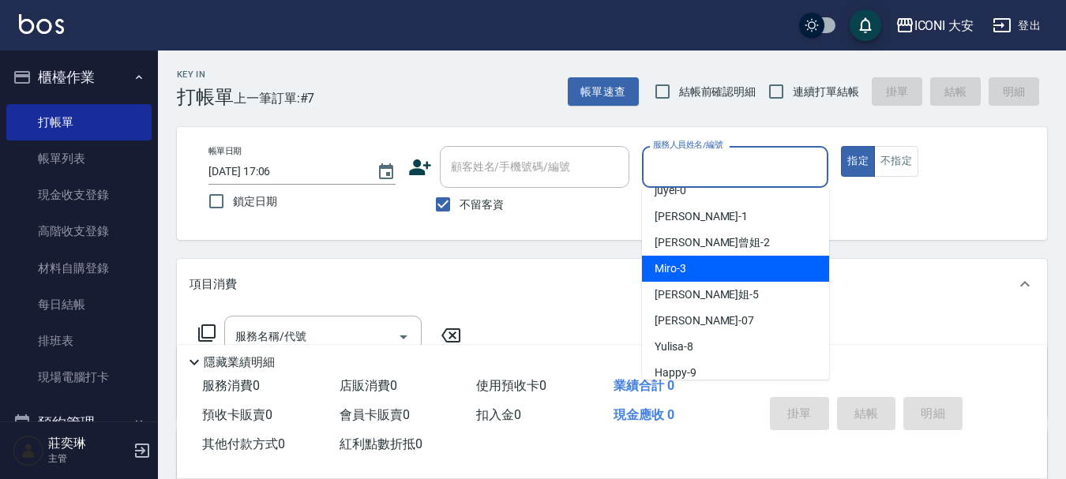
scroll to position [29, 0]
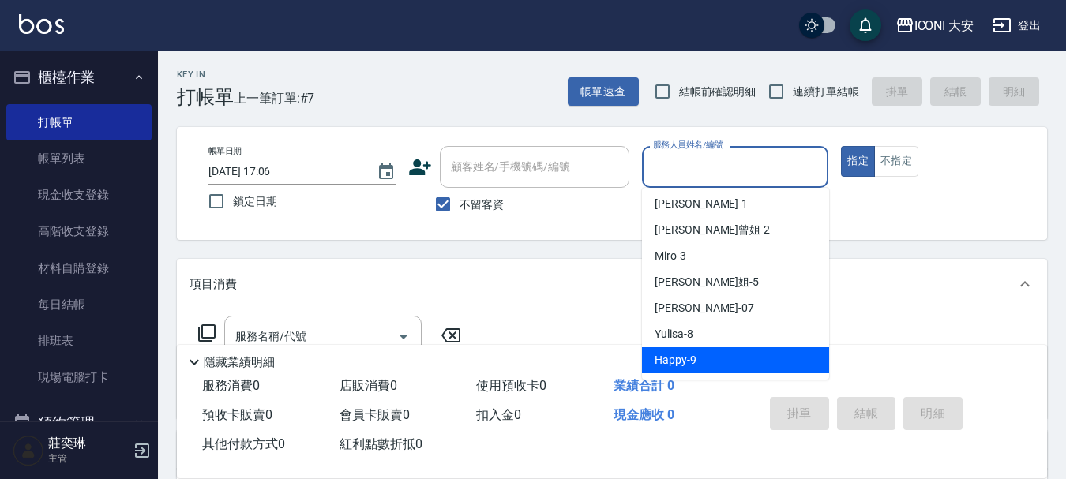
click at [678, 362] on span "Happy -9" at bounding box center [676, 360] width 42 height 17
type input "Happy-9"
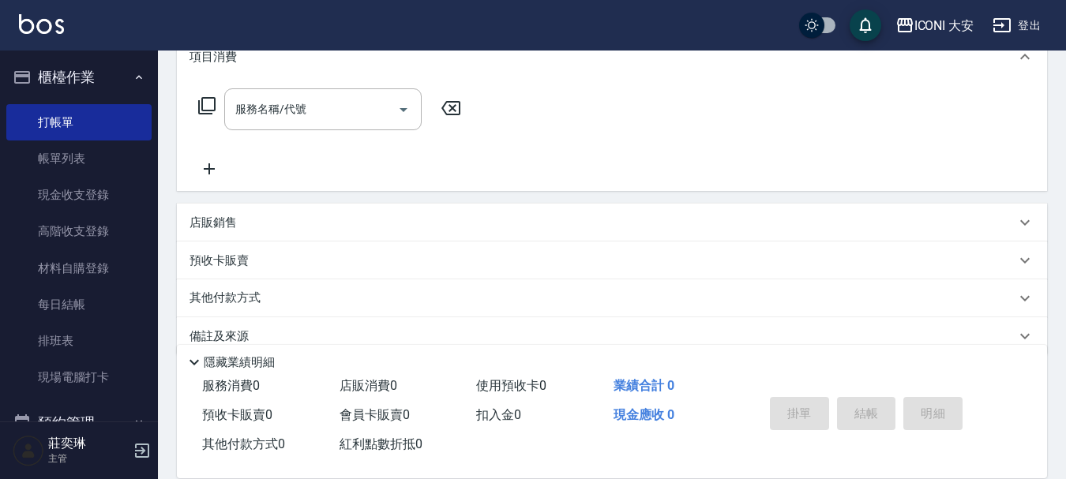
scroll to position [237, 0]
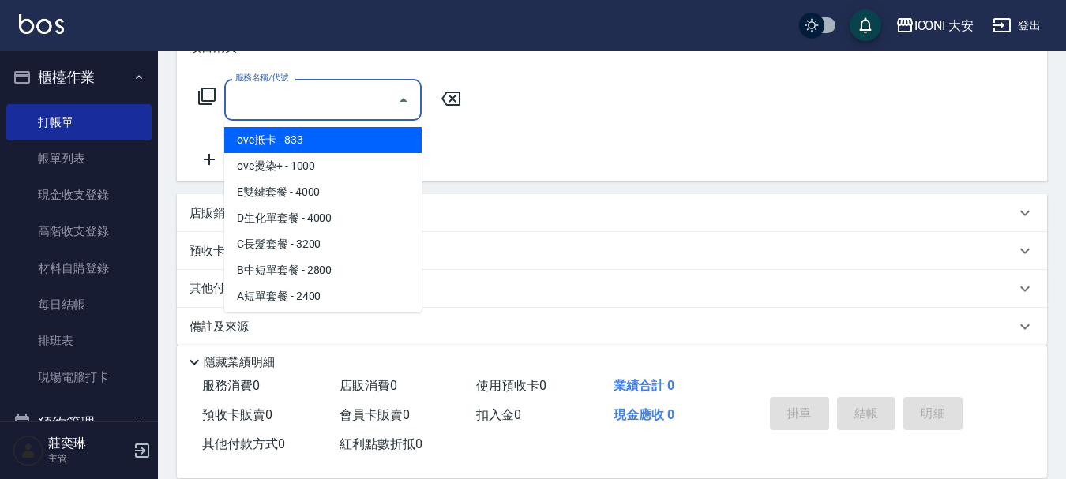
click at [312, 98] on input "服務名稱/代號" at bounding box center [311, 100] width 160 height 28
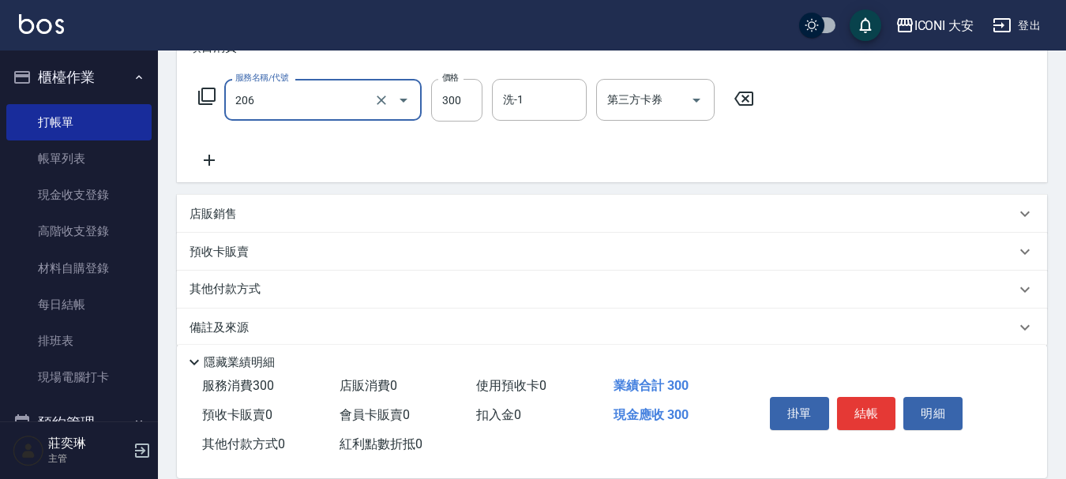
type input "洗髮(206)"
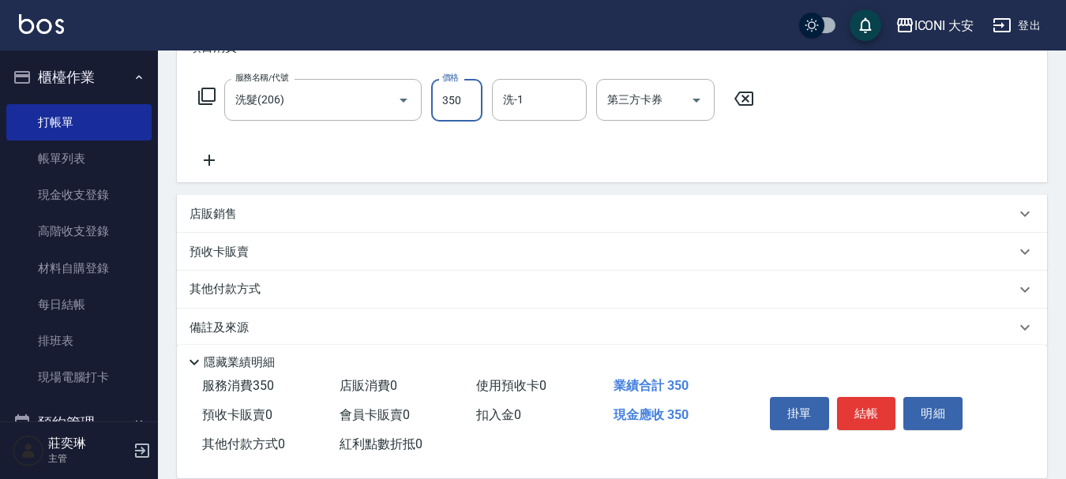
type input "350"
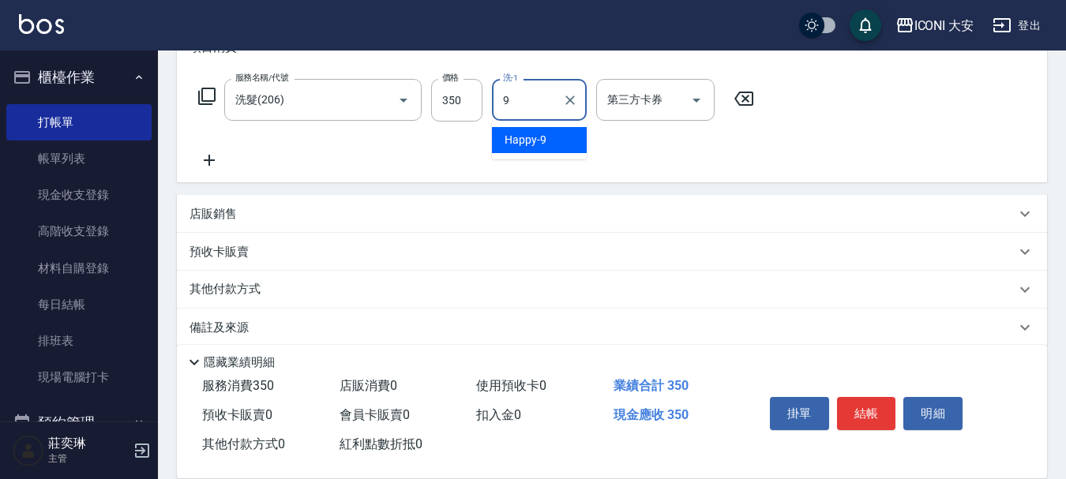
type input "Happy-9"
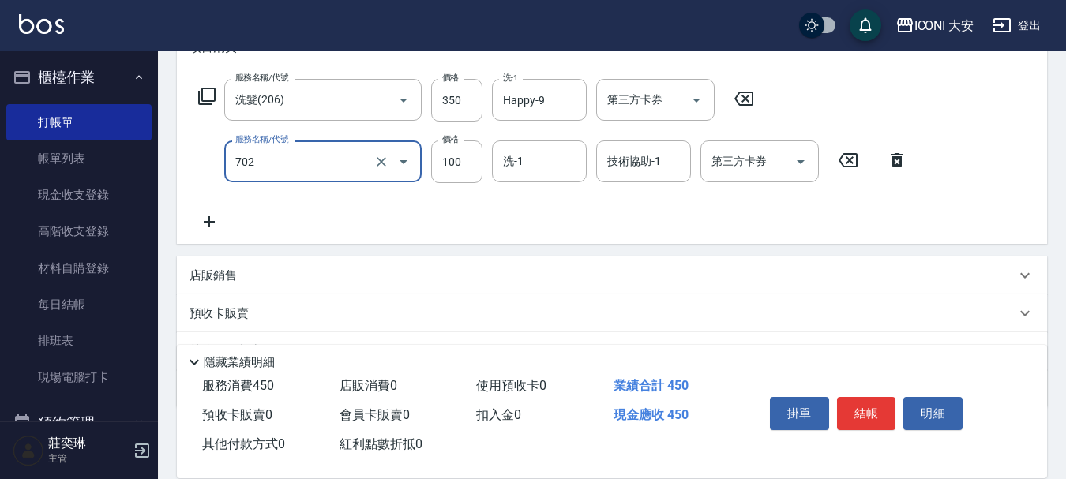
type input "勞水.精油(702)"
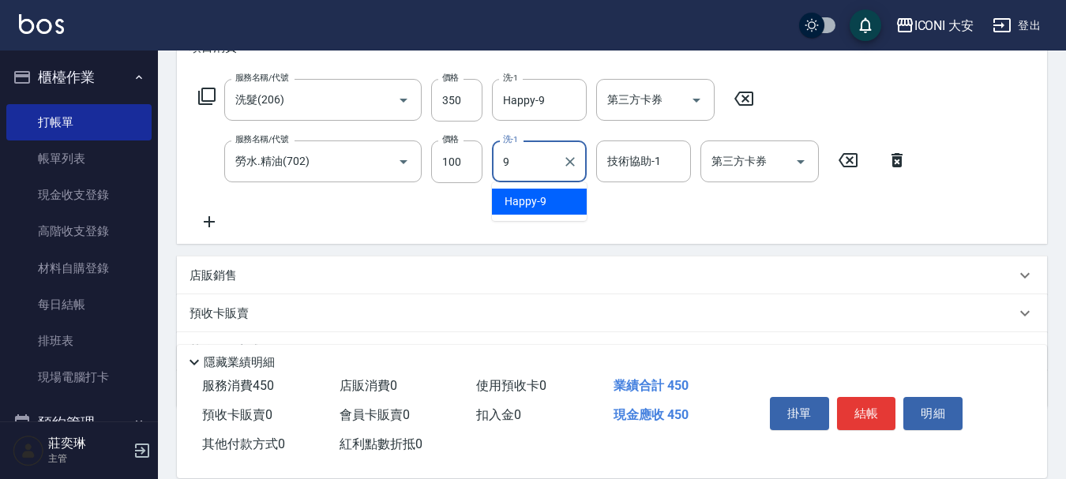
type input "Happy-9"
click at [209, 219] on icon at bounding box center [209, 221] width 11 height 11
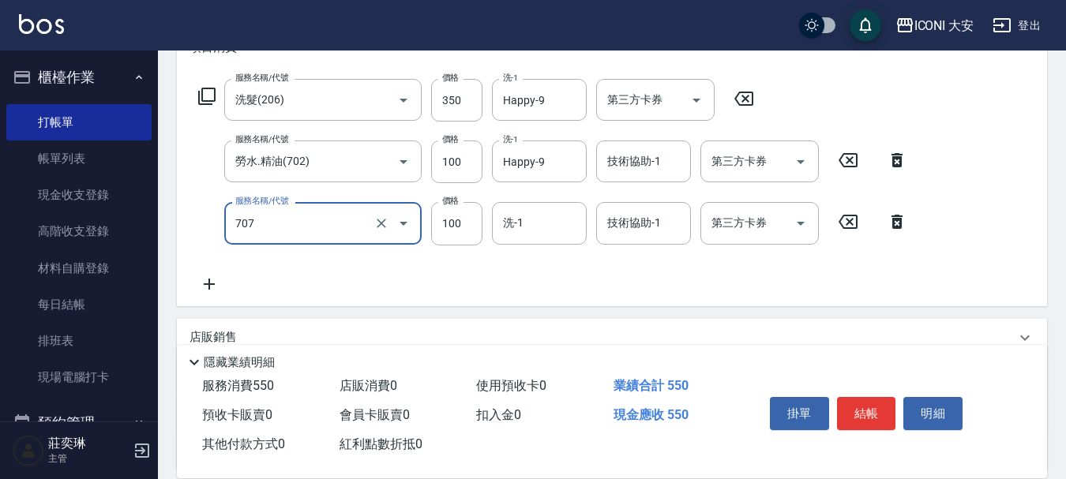
type input "瞬間護髮(707)"
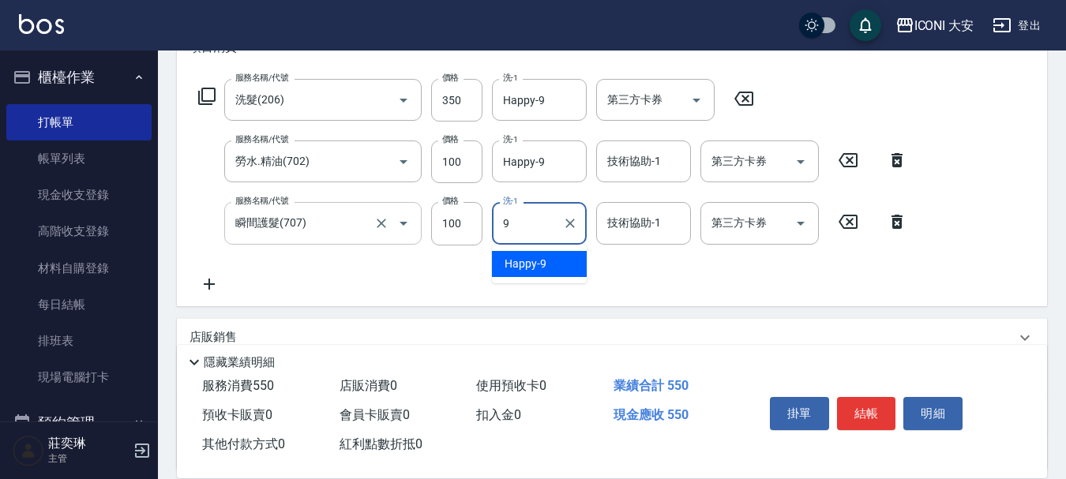
type input "Happy-9"
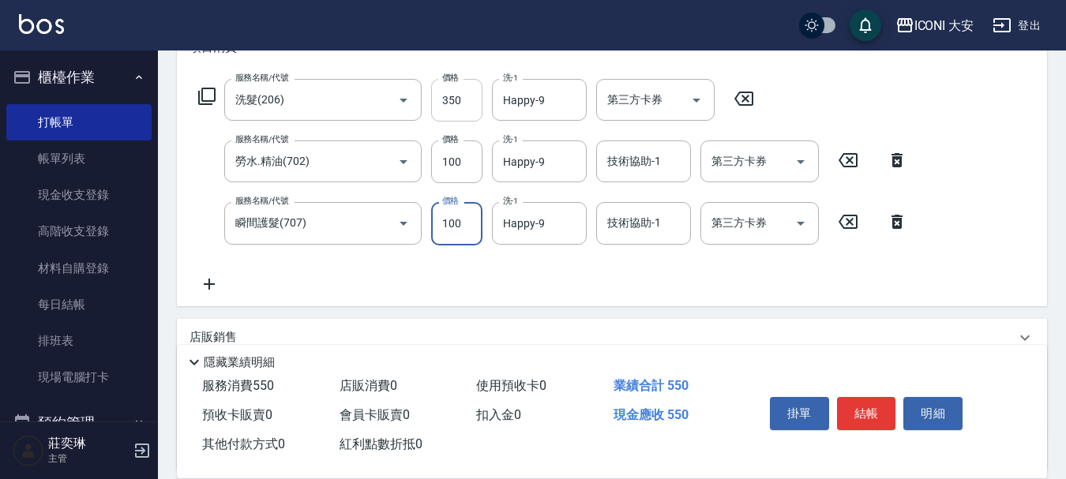
click at [465, 95] on input "350" at bounding box center [456, 100] width 51 height 43
type input "450"
click at [872, 409] on button "結帳" at bounding box center [866, 413] width 59 height 33
